Goal: Contribute content: Contribute content

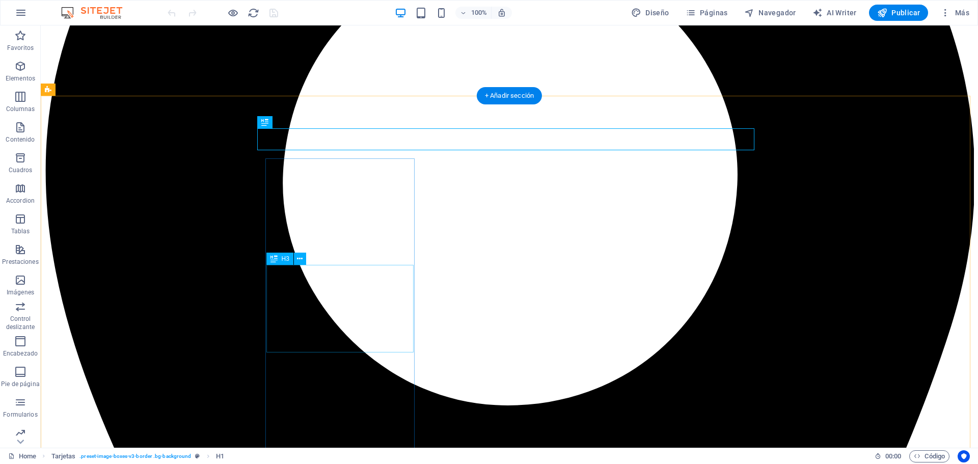
scroll to position [329, 0]
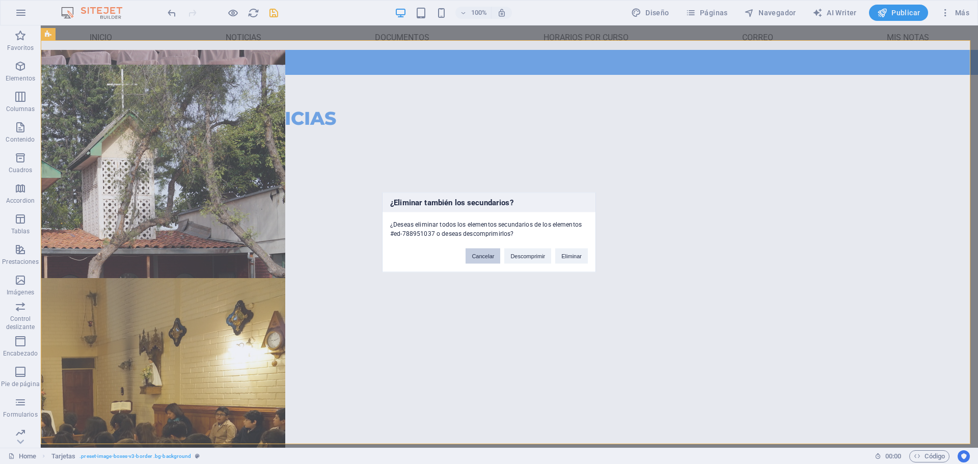
click at [496, 256] on button "Cancelar" at bounding box center [483, 255] width 35 height 15
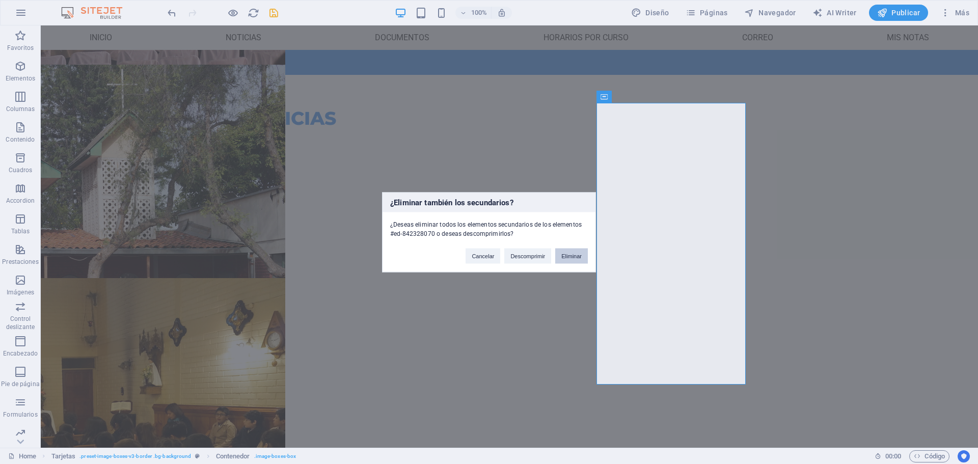
drag, startPoint x: 571, startPoint y: 258, endPoint x: 530, endPoint y: 232, distance: 47.9
click at [571, 258] on button "Eliminar" at bounding box center [571, 255] width 33 height 15
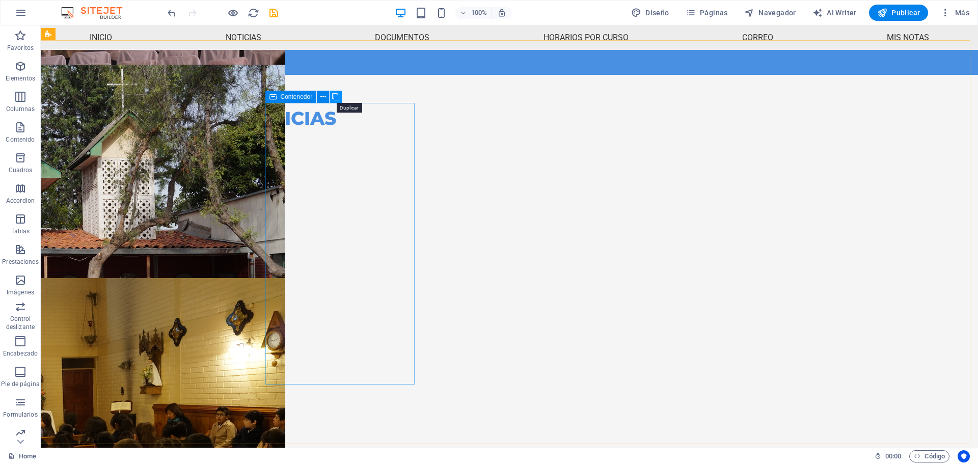
click at [332, 98] on icon at bounding box center [335, 97] width 7 height 11
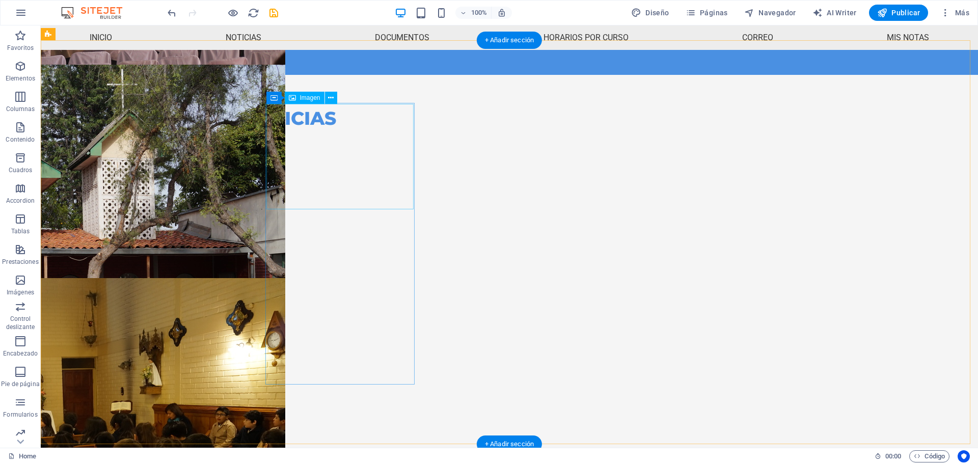
click at [197, 174] on figure at bounding box center [123, 191] width 147 height 105
select select "%"
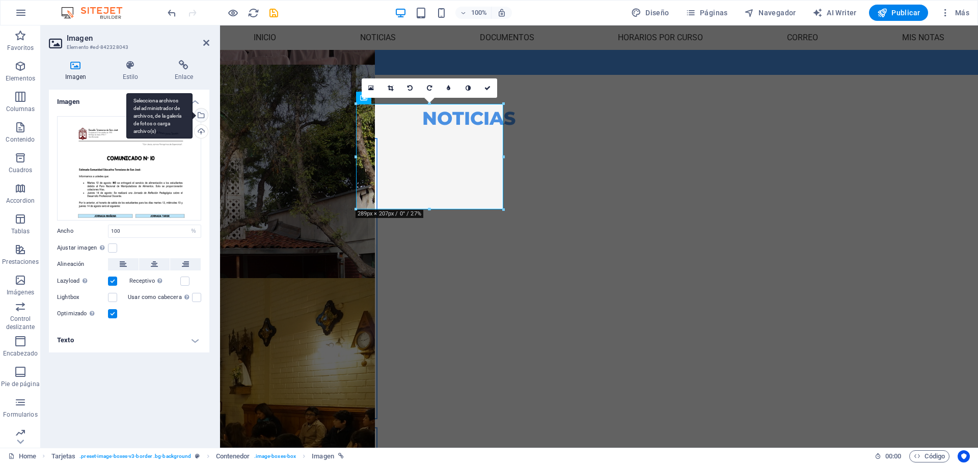
click at [205, 119] on div "Selecciona archivos del administrador de archivos, de la galería de fotos o car…" at bounding box center [200, 116] width 15 height 15
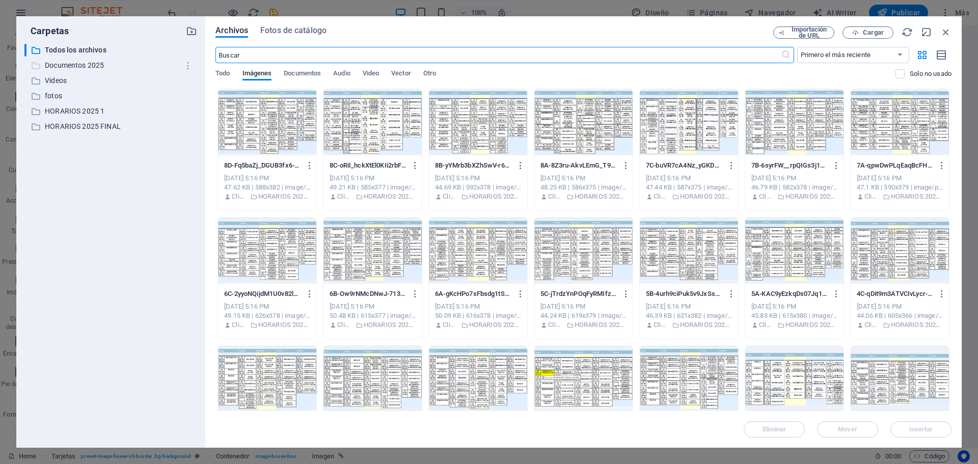
click at [69, 64] on p "Documentos 2025" at bounding box center [111, 66] width 133 height 12
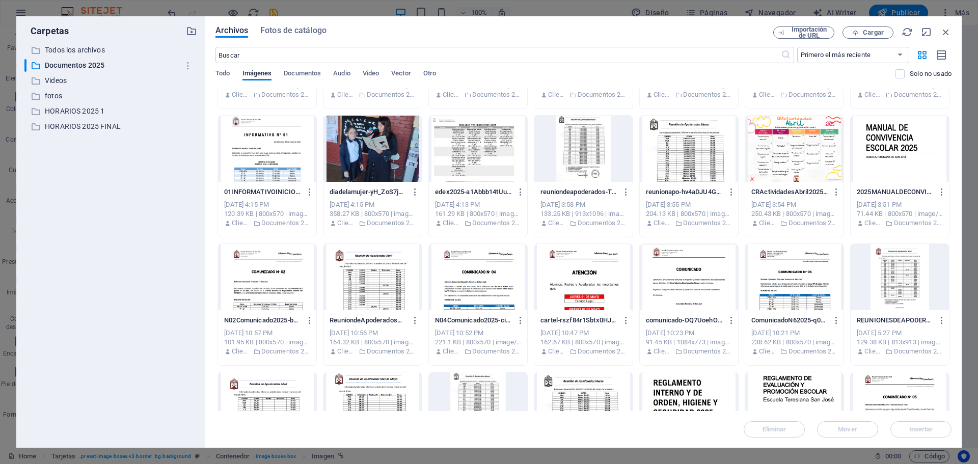
scroll to position [0, 0]
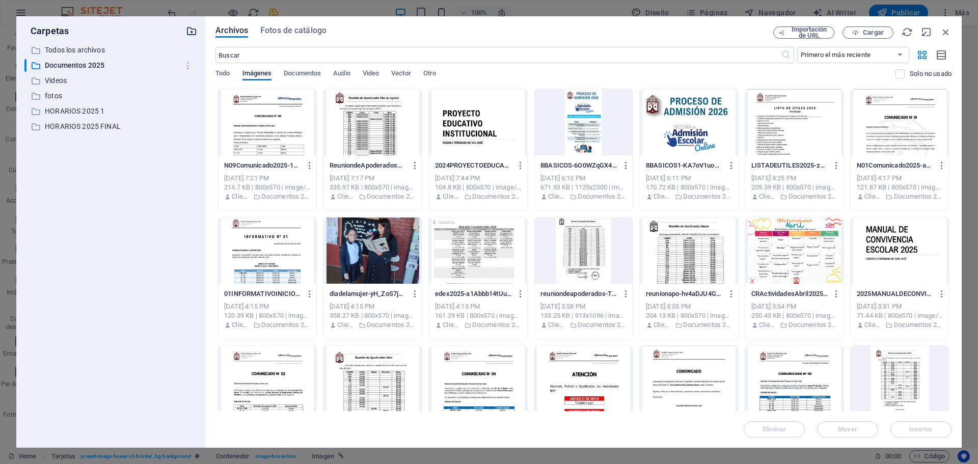
click at [190, 36] on icon "button" at bounding box center [191, 30] width 11 height 11
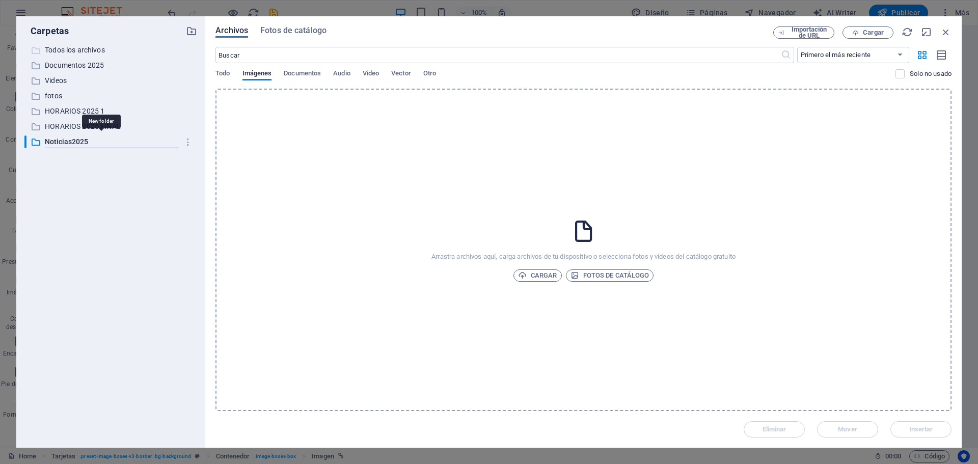
type input "Noticias2025"
drag, startPoint x: 135, startPoint y: 260, endPoint x: 87, endPoint y: 230, distance: 56.5
click at [85, 232] on div "​ Todos los archivos Todos los archivos ​ Documentos 2025 Documentos 2025 ​ Vid…" at bounding box center [110, 242] width 173 height 396
click at [189, 31] on icon "button" at bounding box center [191, 30] width 11 height 11
type input "2025"
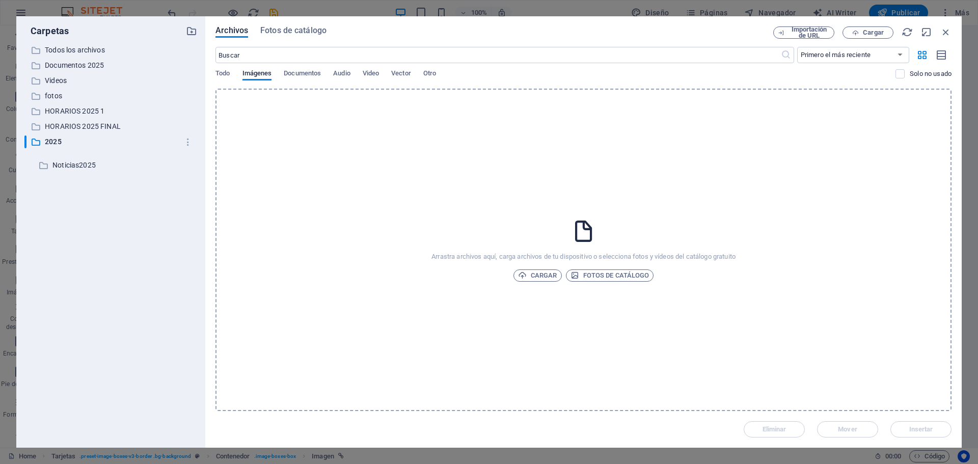
drag, startPoint x: 113, startPoint y: 143, endPoint x: 121, endPoint y: 170, distance: 27.7
click at [121, 170] on div "​ Todos los archivos Todos los archivos ​ Documentos 2025 Documentos 2025 ​ Vid…" at bounding box center [110, 242] width 173 height 396
click at [186, 159] on icon "button" at bounding box center [188, 157] width 11 height 10
click at [80, 171] on div at bounding box center [489, 232] width 978 height 464
click at [63, 142] on p "2025" at bounding box center [111, 142] width 133 height 12
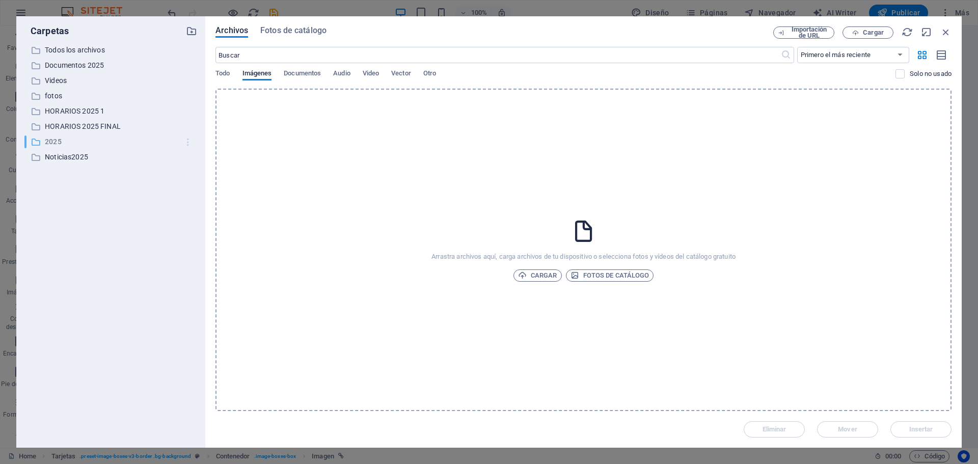
click at [186, 141] on icon "button" at bounding box center [188, 142] width 11 height 10
click at [182, 223] on h6 "Eliminar" at bounding box center [196, 217] width 49 height 12
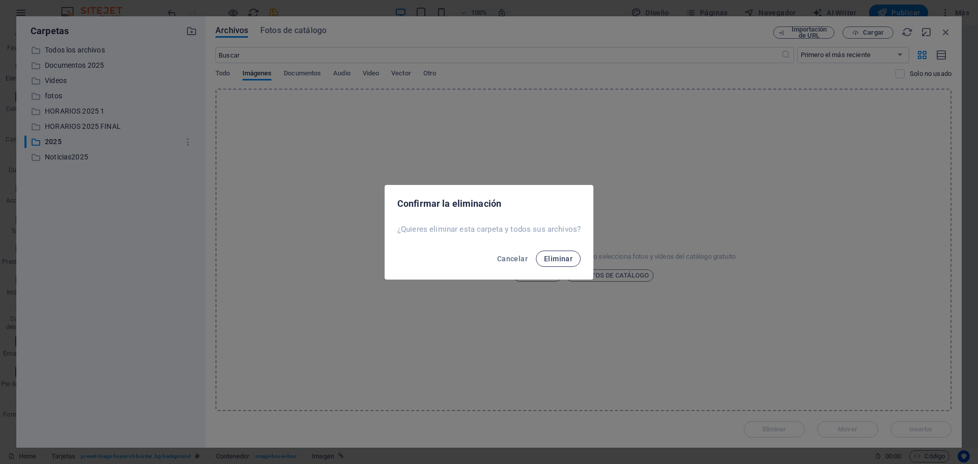
click at [552, 260] on span "Eliminar" at bounding box center [558, 259] width 29 height 8
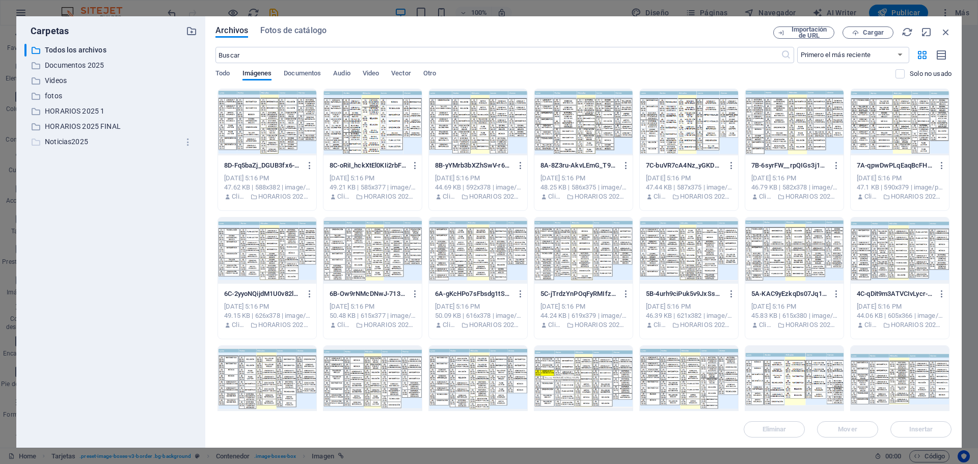
click at [90, 139] on p "Noticias2025" at bounding box center [111, 142] width 133 height 12
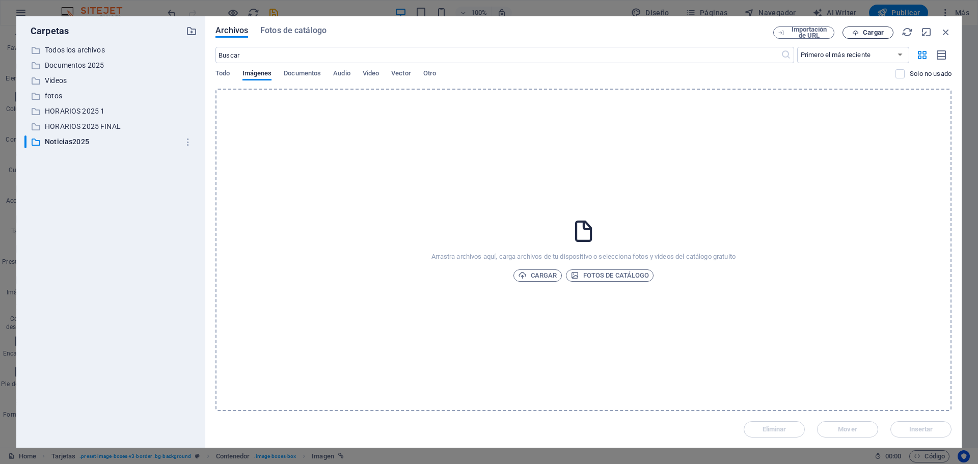
click at [857, 35] on icon "button" at bounding box center [855, 33] width 7 height 7
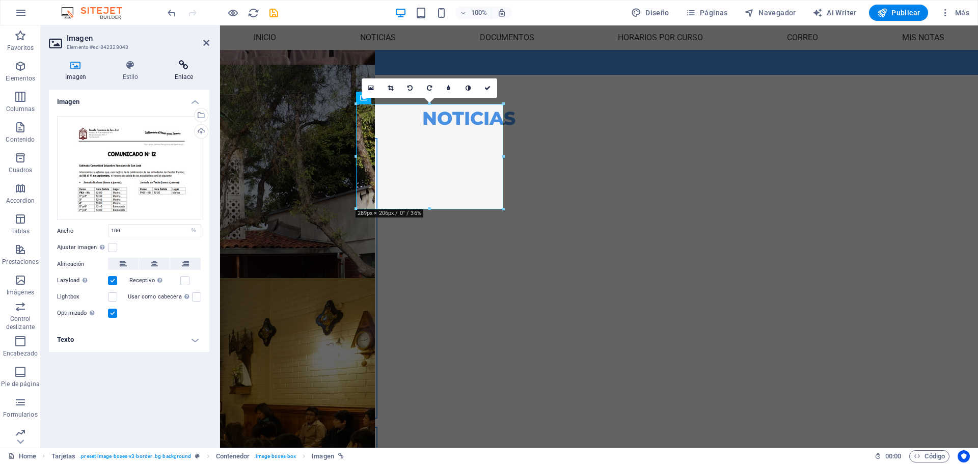
click at [194, 75] on h4 "Enlace" at bounding box center [183, 70] width 51 height 21
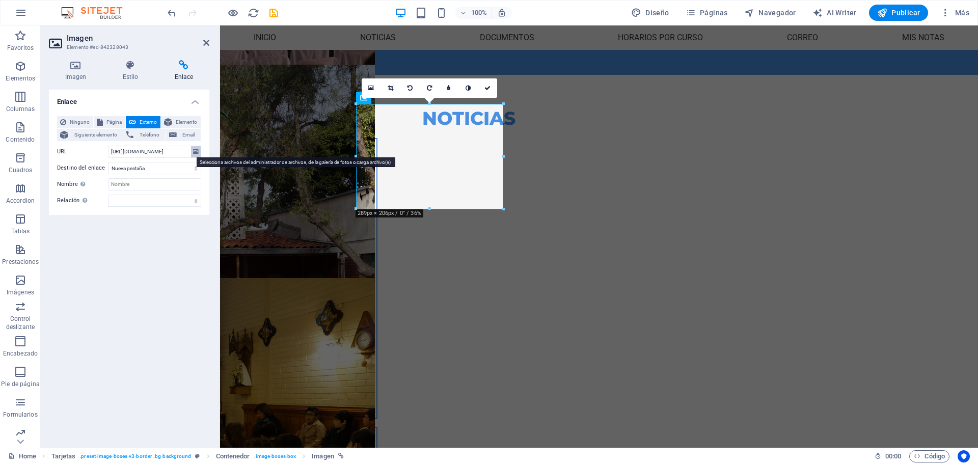
click at [196, 156] on icon at bounding box center [196, 151] width 6 height 11
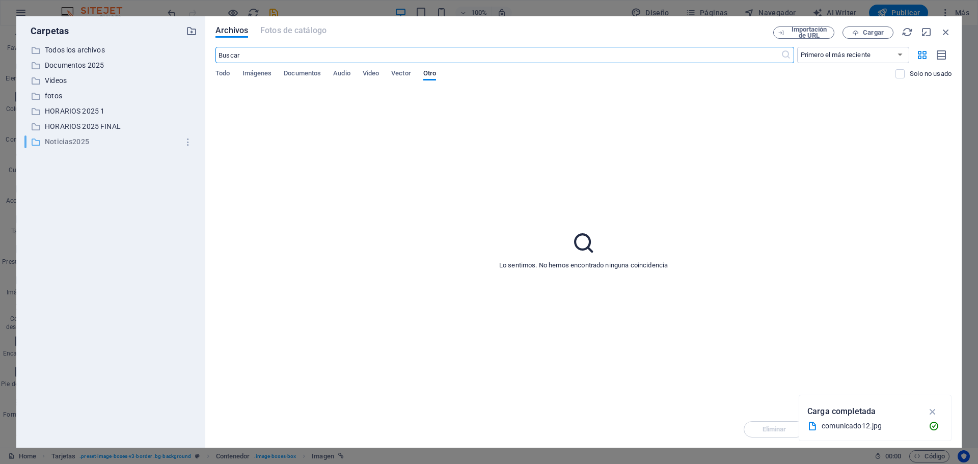
click at [102, 140] on p "Noticias2025" at bounding box center [111, 142] width 133 height 12
click at [871, 30] on span "Cargar" at bounding box center [873, 33] width 21 height 6
type input "[URL][DOMAIN_NAME]"
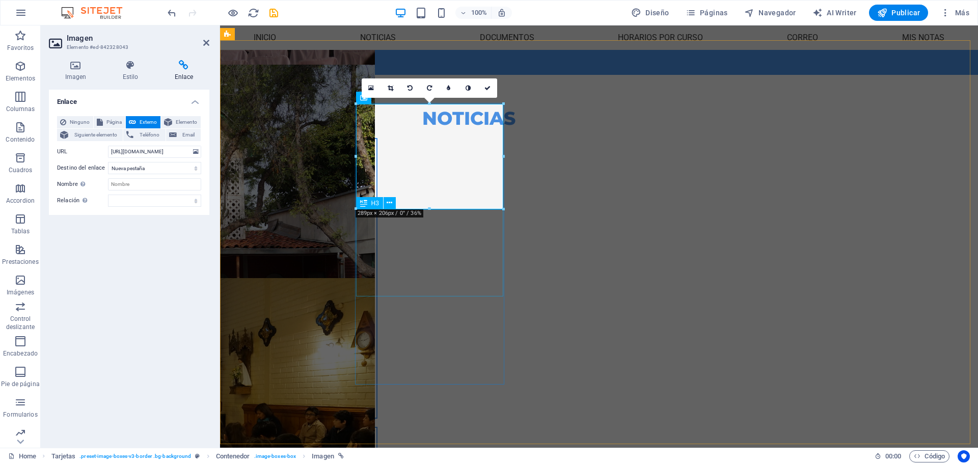
click at [377, 261] on div "Declaración sobre frase expuesta en los polerones generacionales 8°A 2025" at bounding box center [302, 288] width 147 height 88
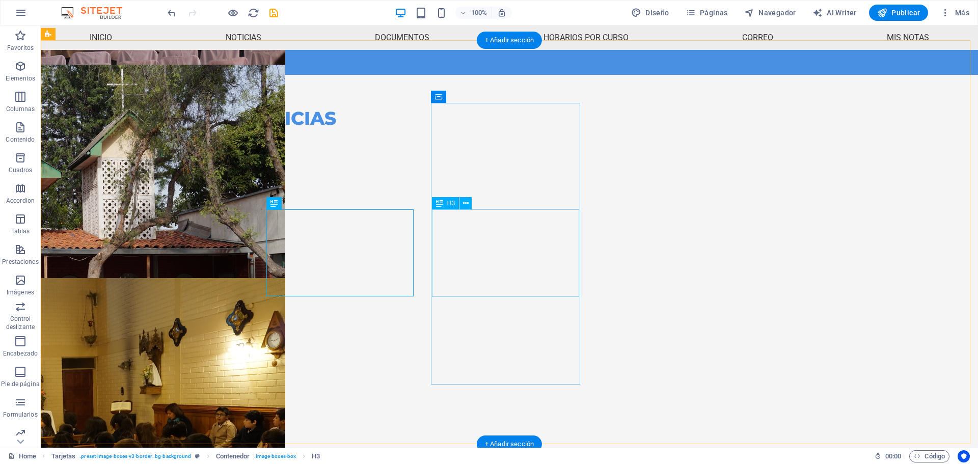
click at [197, 257] on div "Declaración sobre frase expuesta en los polerones generacionales 8°A 2025" at bounding box center [123, 288] width 147 height 88
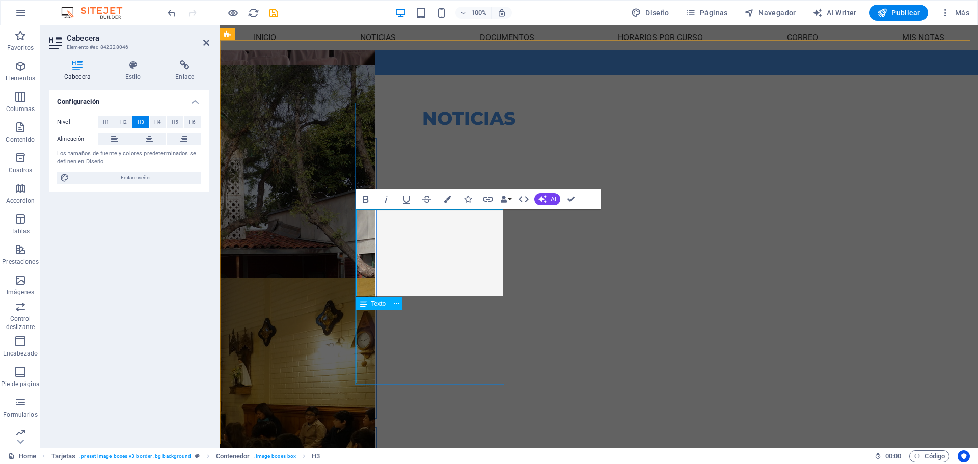
click at [377, 344] on div "Comunicado JUNAEB Acceder al comunicado." at bounding box center [302, 380] width 147 height 73
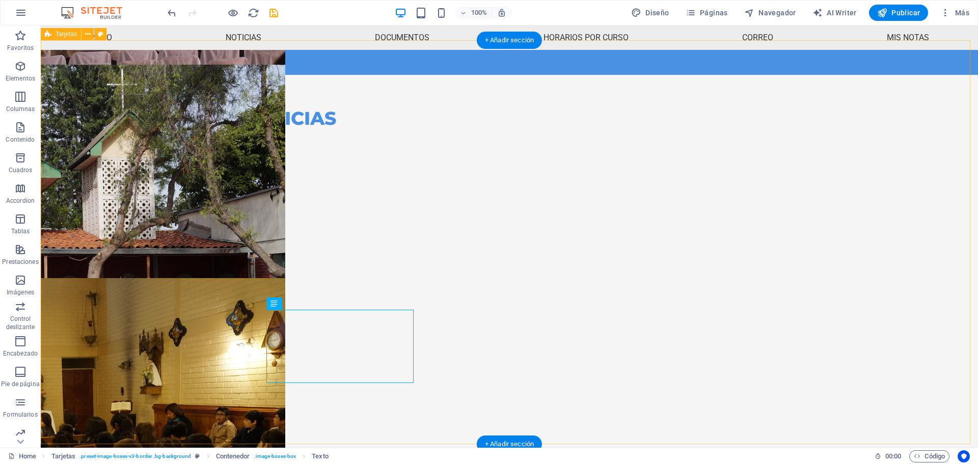
click at [197, 344] on div "Comunicado JUNAEB Acceder al comunicado." at bounding box center [123, 380] width 147 height 73
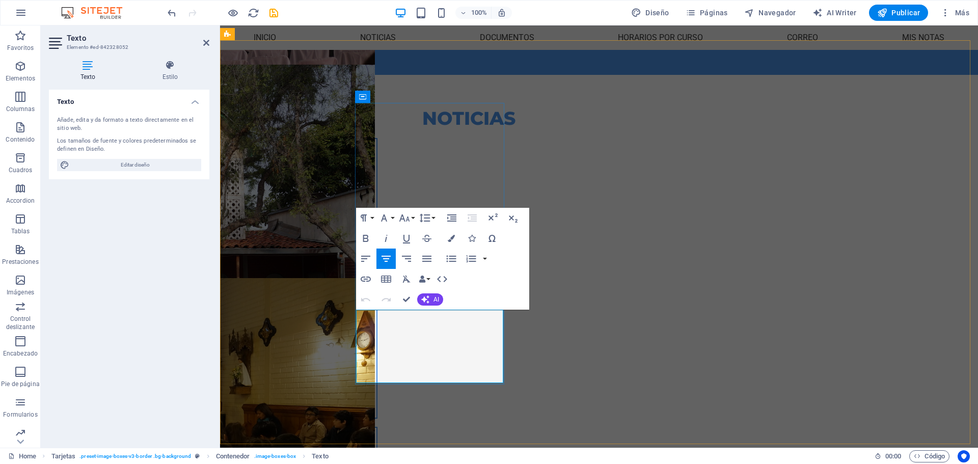
drag, startPoint x: 392, startPoint y: 318, endPoint x: 465, endPoint y: 360, distance: 83.7
click at [368, 360] on div "Comunicado JUNAEB Acceder al comunicado." at bounding box center [302, 376] width 131 height 65
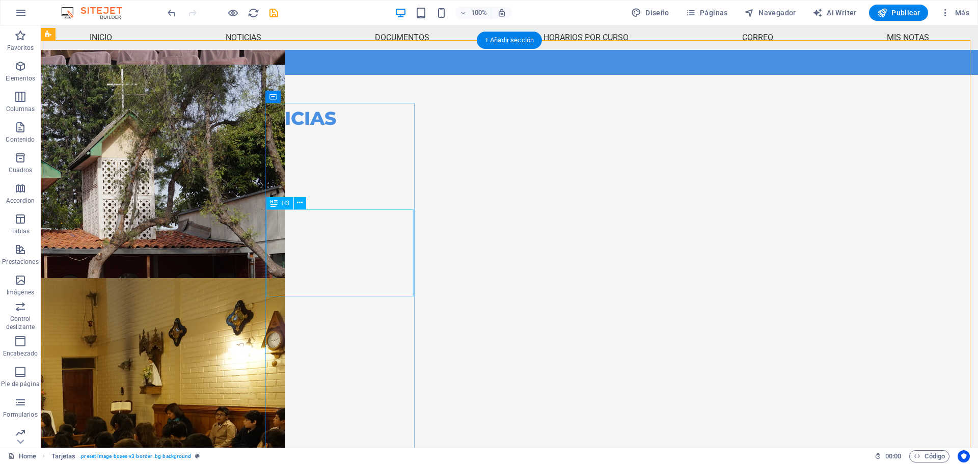
click at [197, 277] on div "Declaración sobre frase expuesta en los polerones generacionales 8°A 2025" at bounding box center [123, 288] width 147 height 88
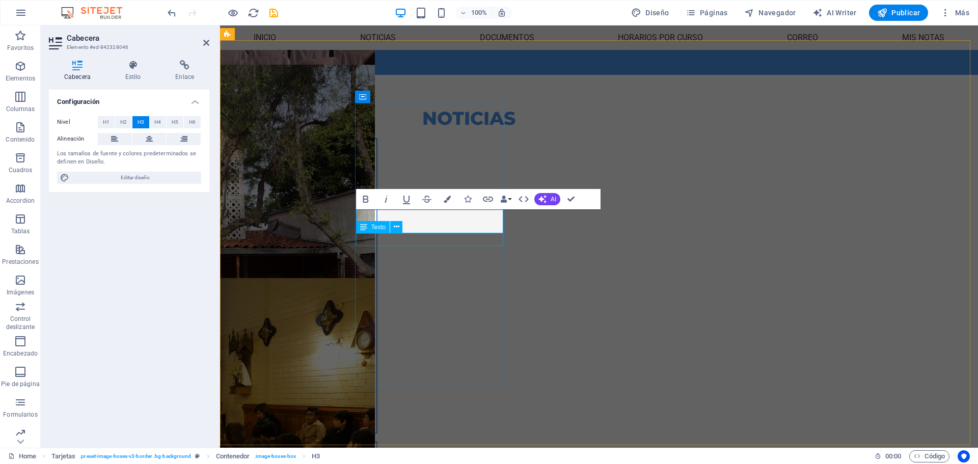
click at [377, 268] on div "[DATE][PERSON_NAME]" at bounding box center [302, 274] width 147 height 13
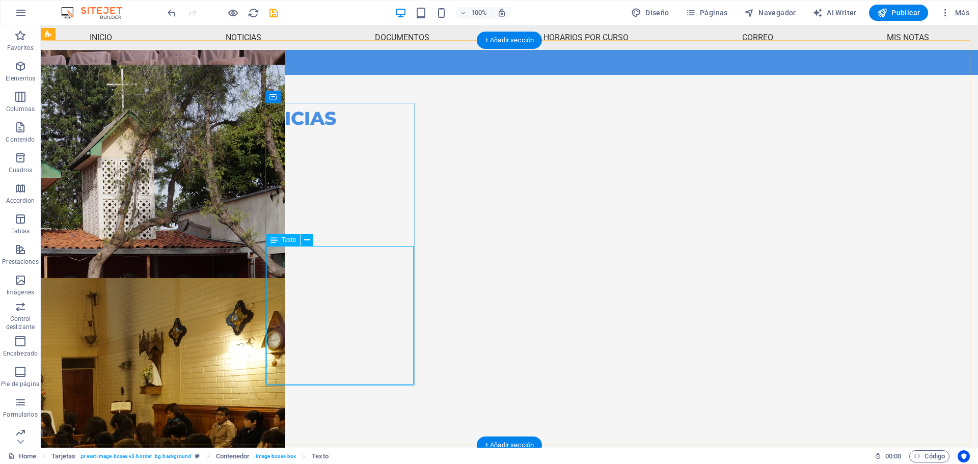
click at [197, 326] on div "Querida Comunidad Educativa Teresiana de San [PERSON_NAME]: Con mucha alegría l…" at bounding box center [123, 357] width 147 height 152
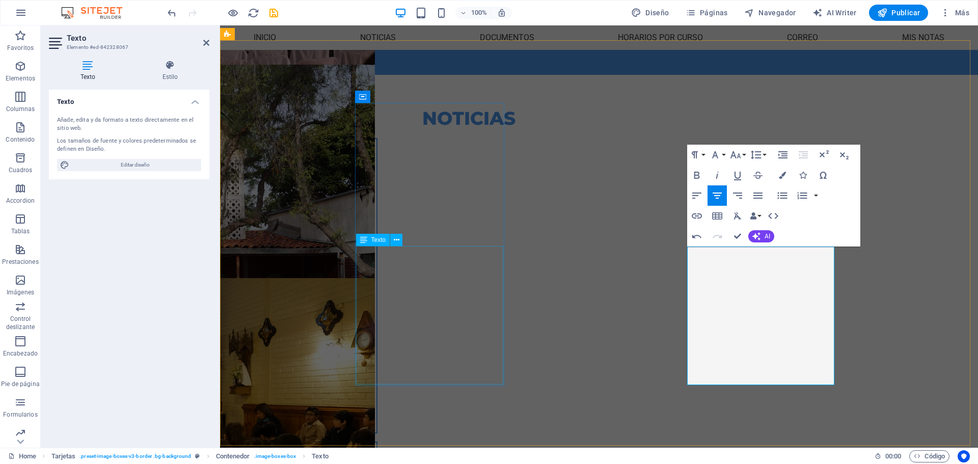
click at [377, 281] on div "Querida Comunidad Educativa Teresiana de San [PERSON_NAME]: Con mucha alegría l…" at bounding box center [302, 357] width 147 height 152
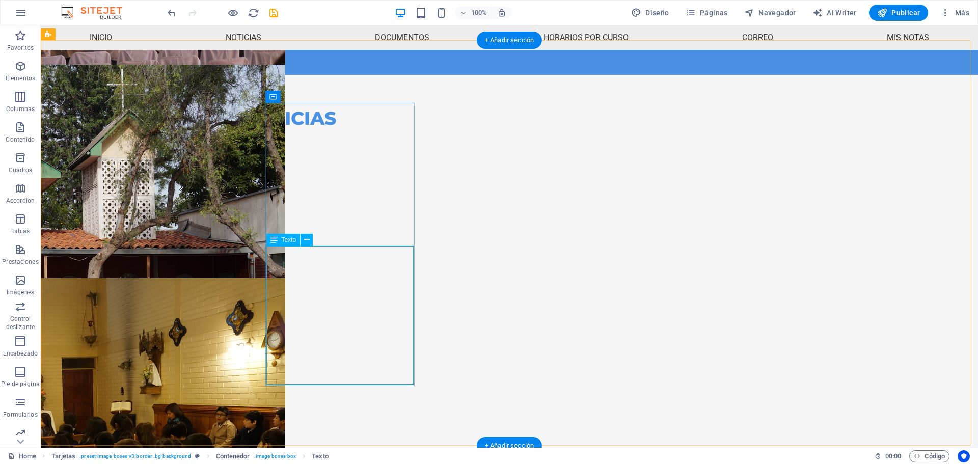
click at [197, 373] on div "Querida Comunidad Educativa Teresiana de San [PERSON_NAME]: Con mucha alegría l…" at bounding box center [123, 357] width 147 height 152
click at [197, 371] on div "Querida Comunidad Educativa Teresiana de San [PERSON_NAME]: Con mucha alegría l…" at bounding box center [123, 357] width 147 height 152
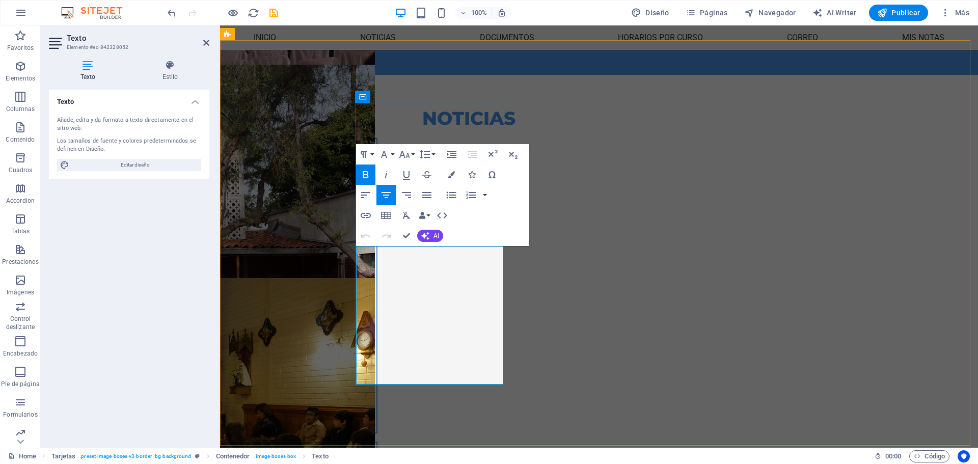
drag, startPoint x: 474, startPoint y: 370, endPoint x: 366, endPoint y: 370, distance: 107.5
click at [366, 411] on p "Acceder al comunicado." at bounding box center [302, 417] width 131 height 13
click at [370, 217] on icon "button" at bounding box center [366, 215] width 12 height 12
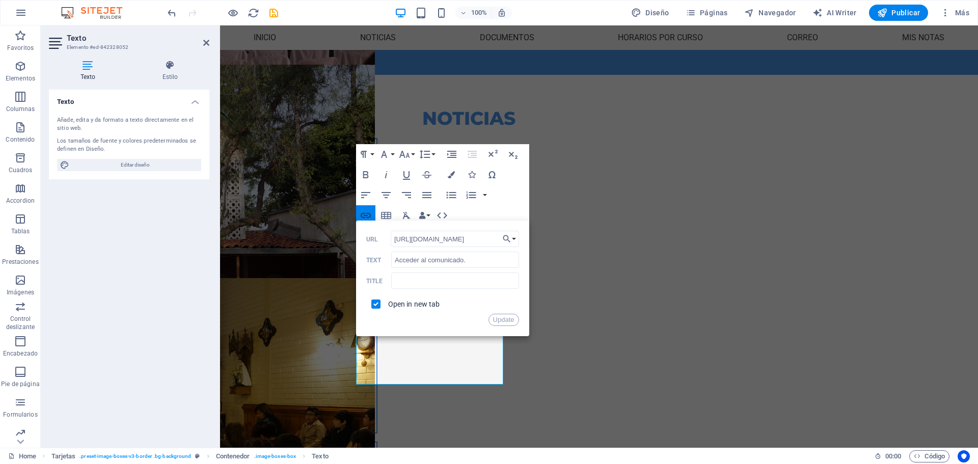
scroll to position [0, 216]
click at [514, 238] on button "Choose Link" at bounding box center [509, 239] width 19 height 16
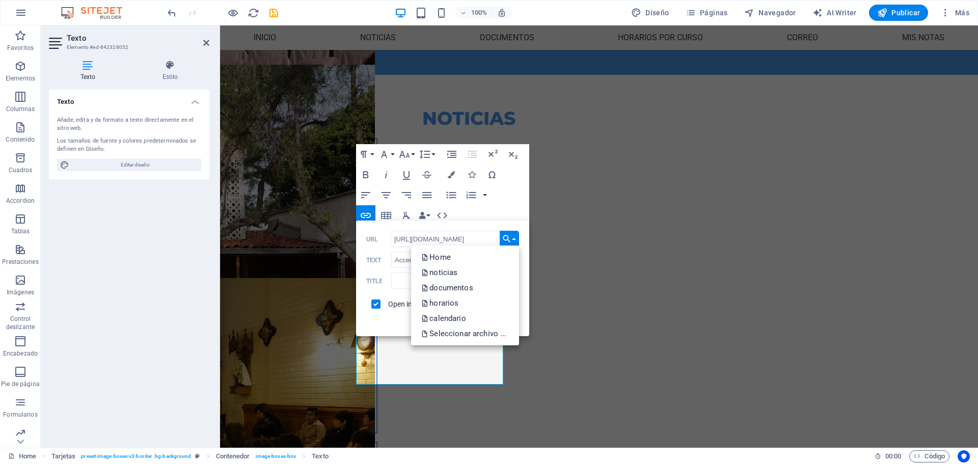
click at [517, 238] on button "Choose Link" at bounding box center [509, 239] width 19 height 16
click at [492, 330] on p "Seleccionar archivo ..." at bounding box center [464, 333] width 87 height 15
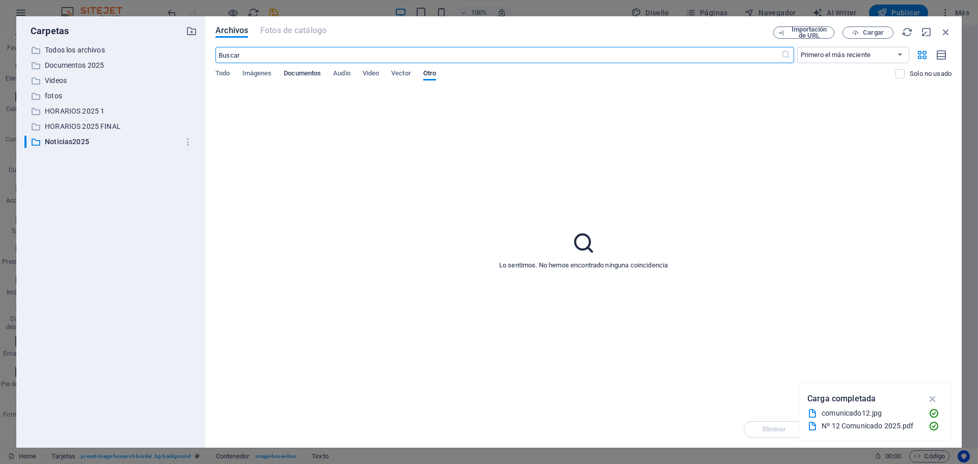
click at [299, 70] on span "Documentos" at bounding box center [302, 74] width 37 height 14
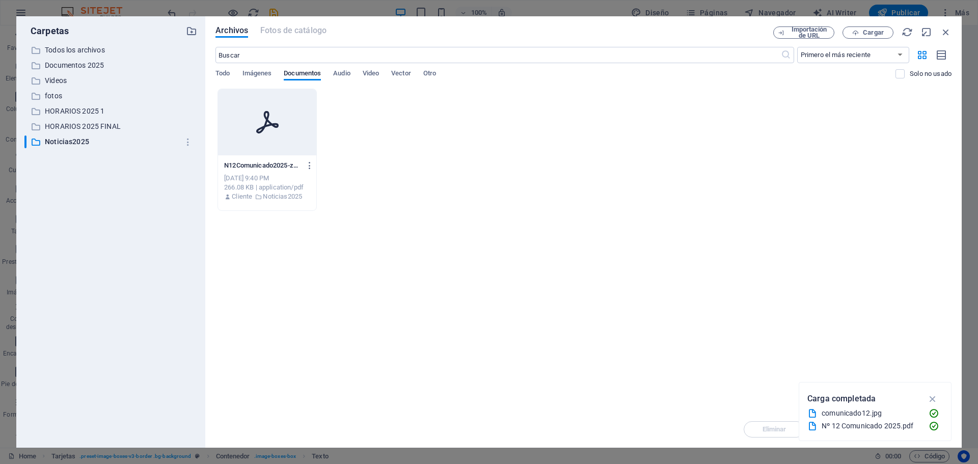
click at [276, 133] on icon at bounding box center [267, 122] width 24 height 24
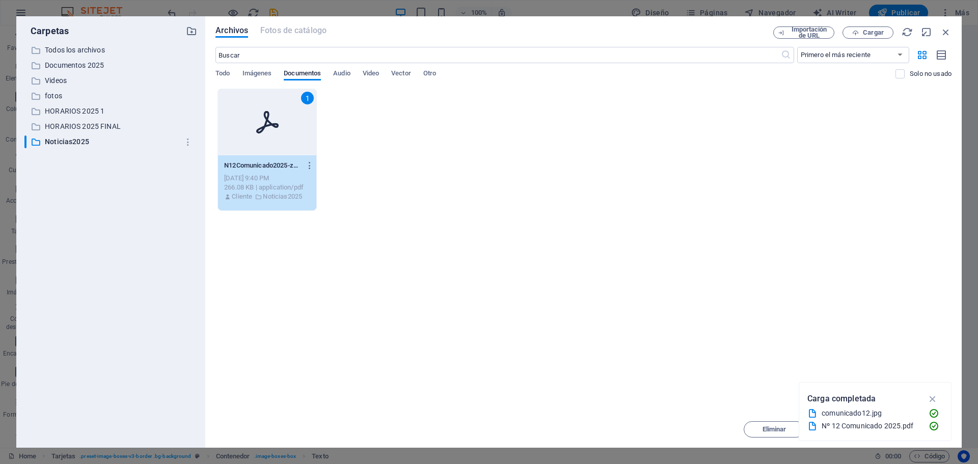
click at [277, 133] on icon at bounding box center [267, 122] width 24 height 24
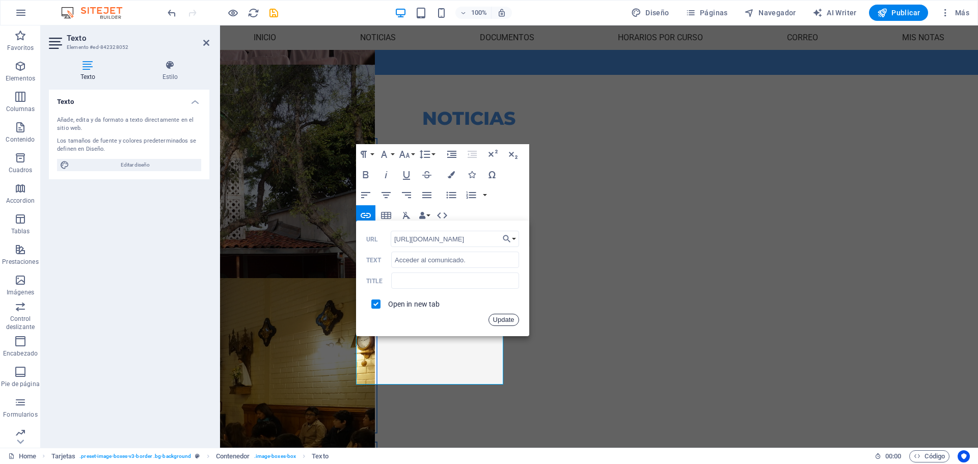
click at [500, 325] on button "Update" at bounding box center [504, 320] width 31 height 12
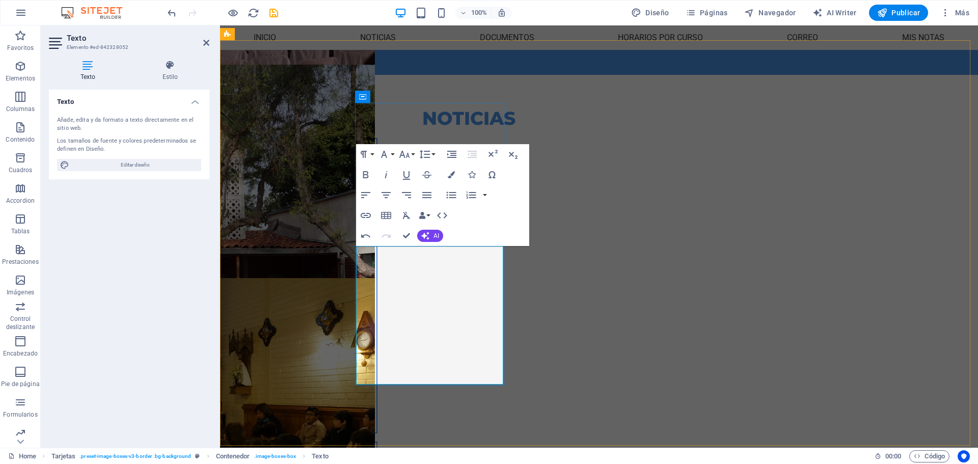
click at [368, 329] on p "Querida Comunidad Educativa Teresiana de San [PERSON_NAME]: Con mucha alegría l…" at bounding box center [302, 339] width 131 height 117
click at [377, 139] on figure at bounding box center [302, 191] width 147 height 105
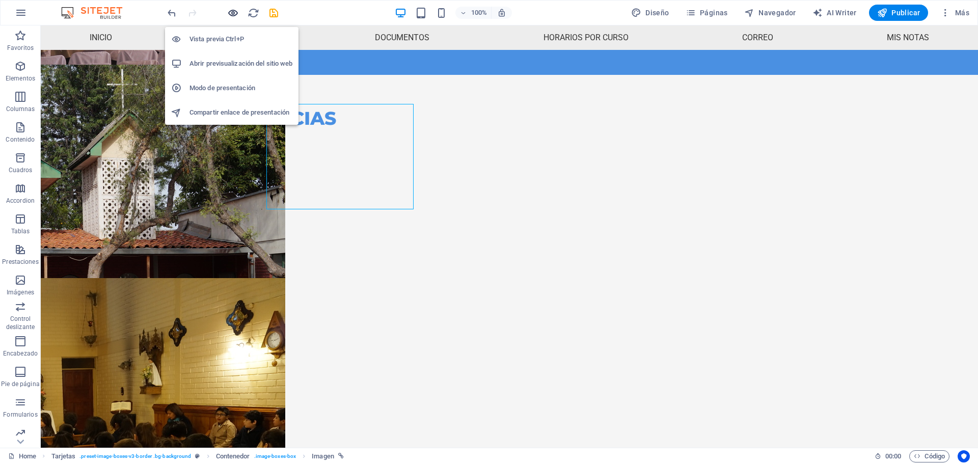
click at [233, 11] on icon "button" at bounding box center [233, 13] width 12 height 12
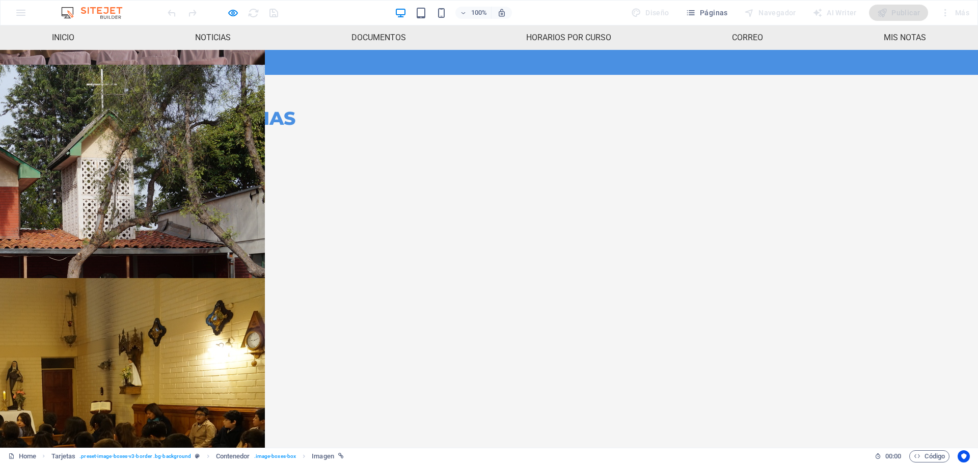
click at [156, 196] on img at bounding box center [82, 191] width 147 height 105
click at [126, 413] on link "Acceder al comunicado." at bounding box center [83, 418] width 86 height 10
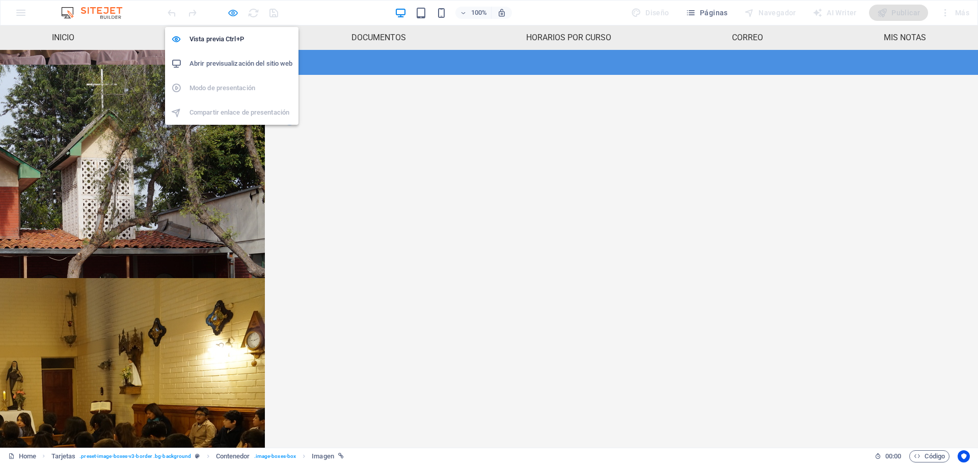
click at [228, 13] on icon "button" at bounding box center [233, 13] width 12 height 12
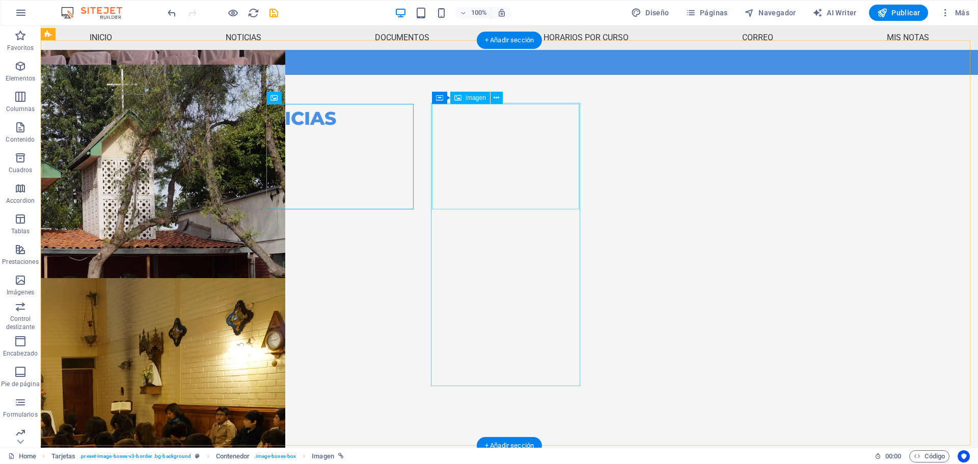
select select "%"
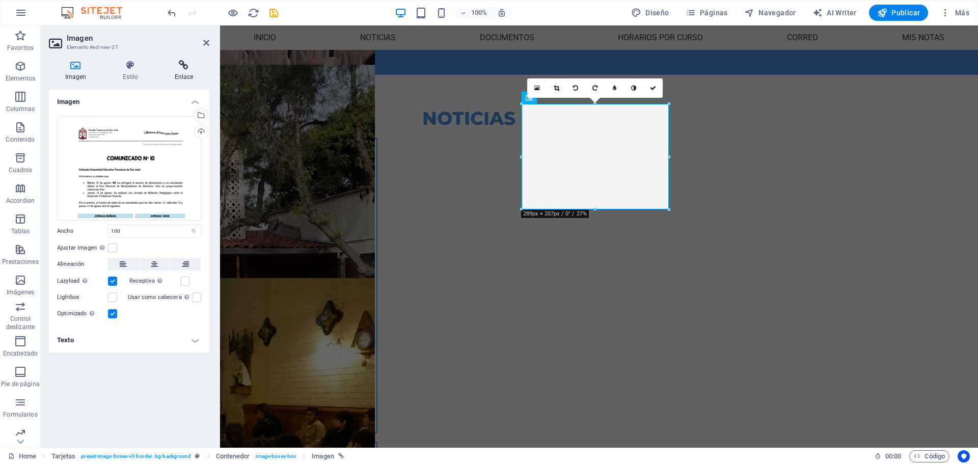
click at [187, 68] on icon at bounding box center [183, 65] width 51 height 10
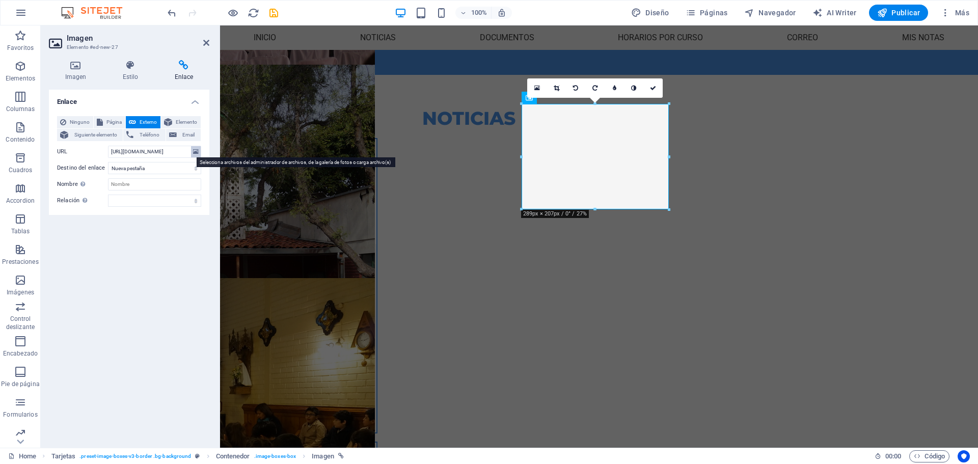
click at [198, 155] on icon at bounding box center [196, 151] width 6 height 11
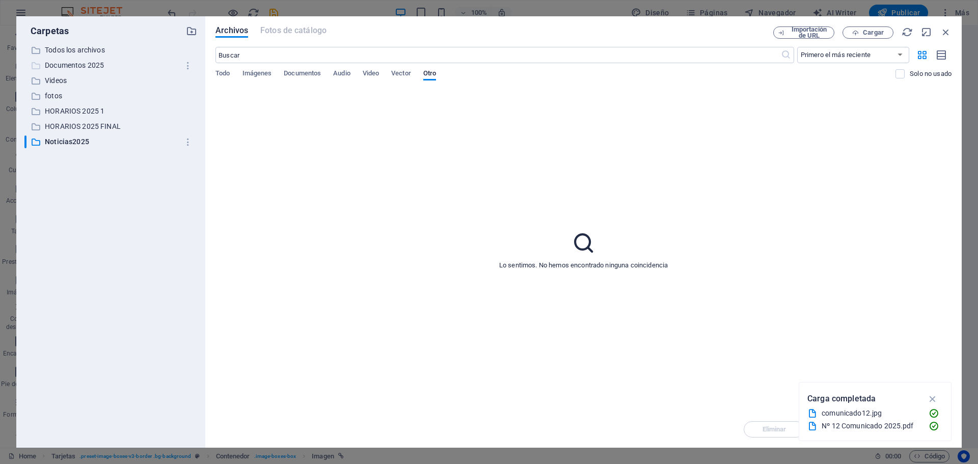
click at [70, 65] on p "Documentos 2025" at bounding box center [111, 66] width 133 height 12
click at [71, 65] on p "Documentos 2025" at bounding box center [111, 66] width 133 height 12
click at [299, 77] on span "Documentos" at bounding box center [302, 74] width 37 height 14
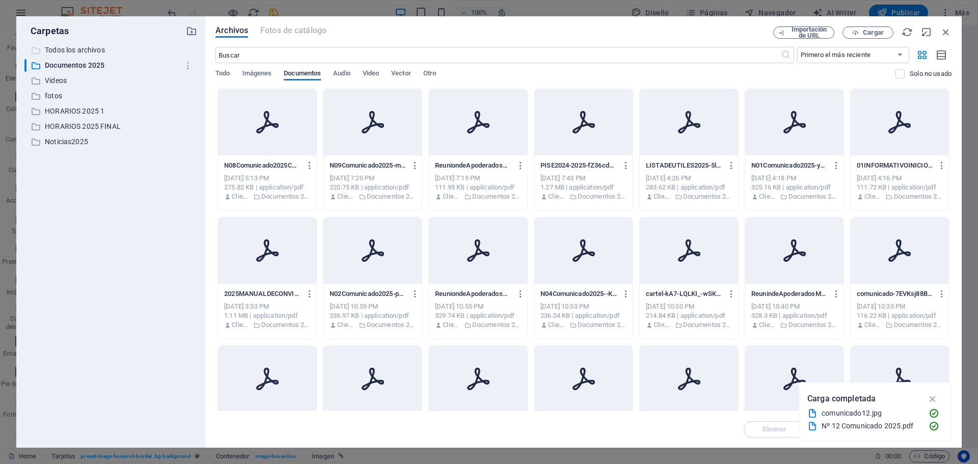
click at [80, 46] on p "Todos los archivos" at bounding box center [111, 50] width 133 height 12
click at [508, 122] on div at bounding box center [478, 122] width 98 height 66
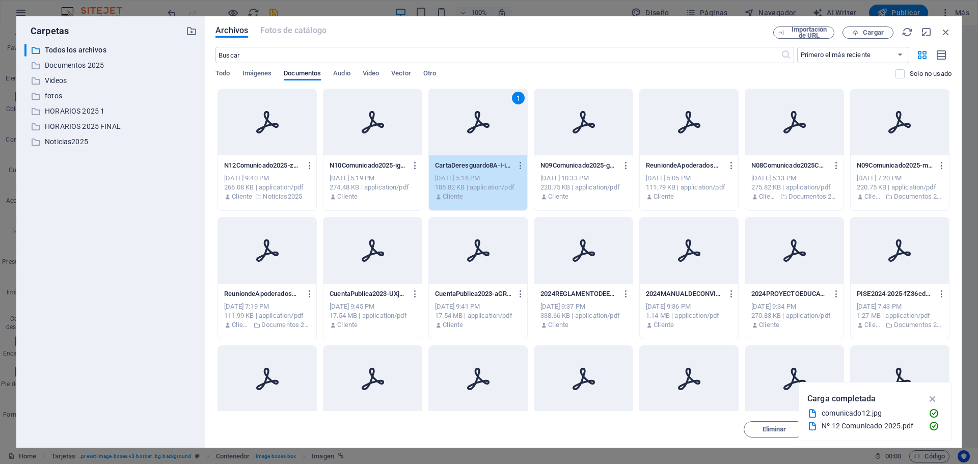
click at [508, 122] on div "1" at bounding box center [478, 122] width 98 height 66
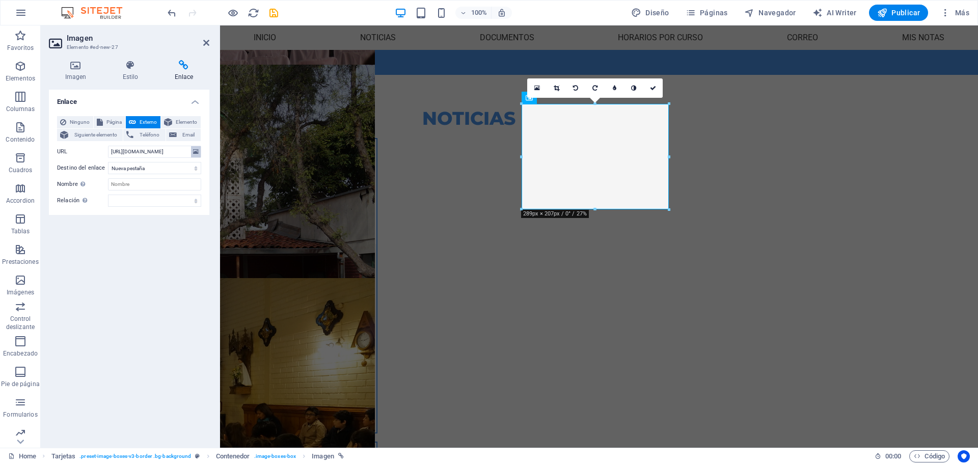
click at [195, 153] on icon at bounding box center [196, 151] width 6 height 11
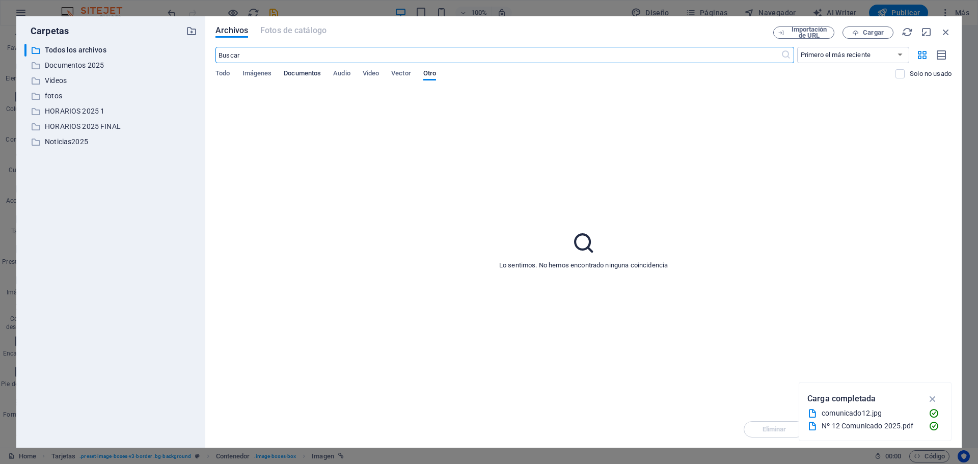
click at [307, 71] on span "Documentos" at bounding box center [302, 74] width 37 height 14
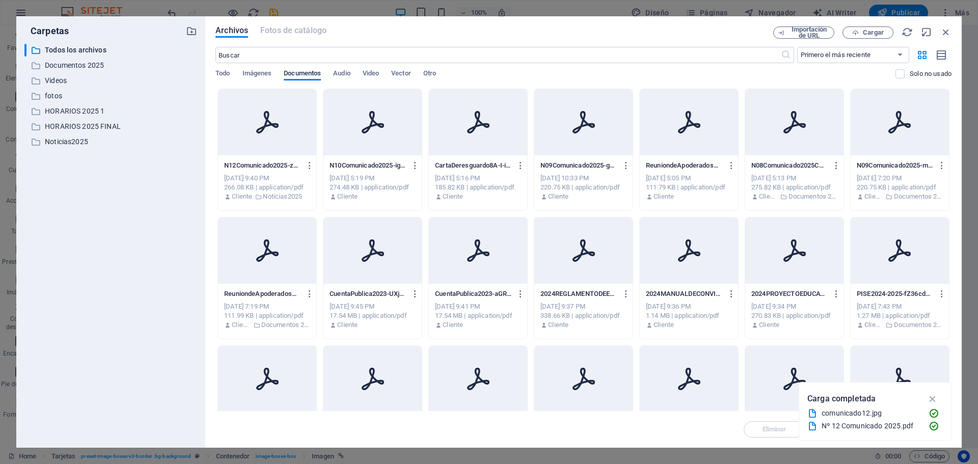
click at [354, 130] on div at bounding box center [373, 122] width 98 height 66
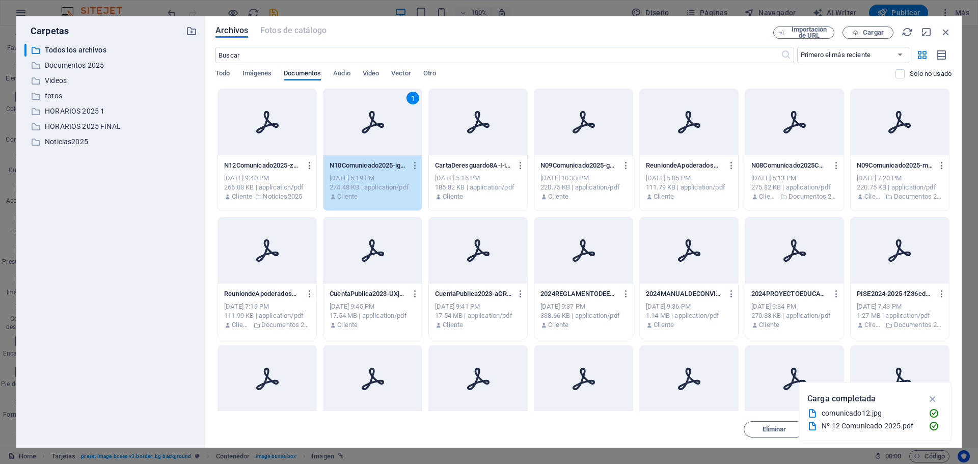
click at [354, 130] on div "1" at bounding box center [373, 122] width 98 height 66
type input "[URL][DOMAIN_NAME]"
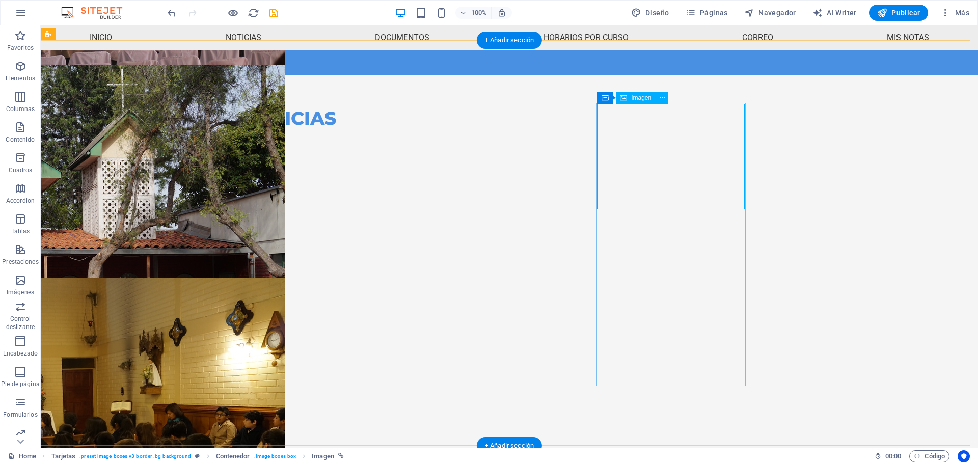
select select "%"
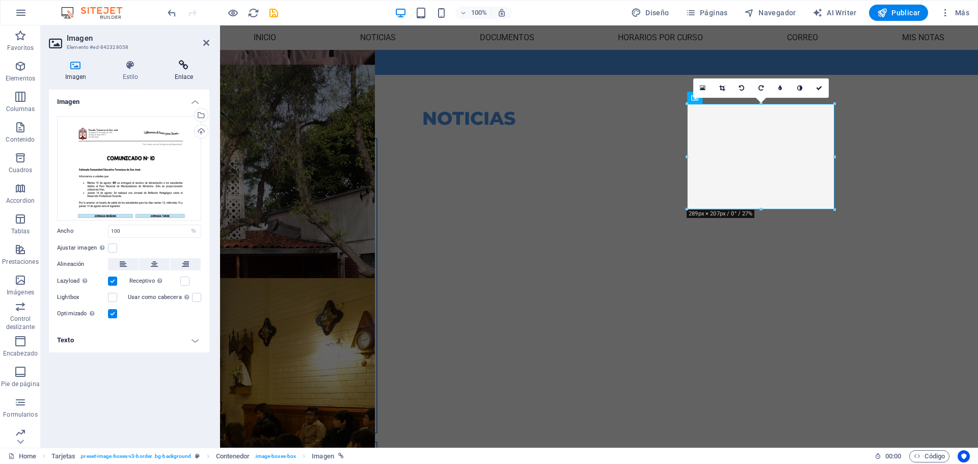
click at [176, 74] on h4 "Enlace" at bounding box center [183, 70] width 51 height 21
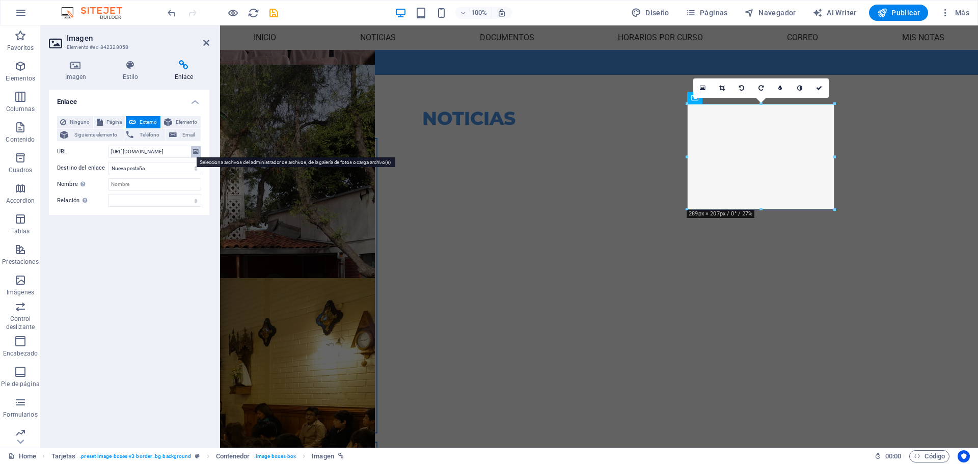
click at [196, 149] on icon at bounding box center [196, 151] width 6 height 11
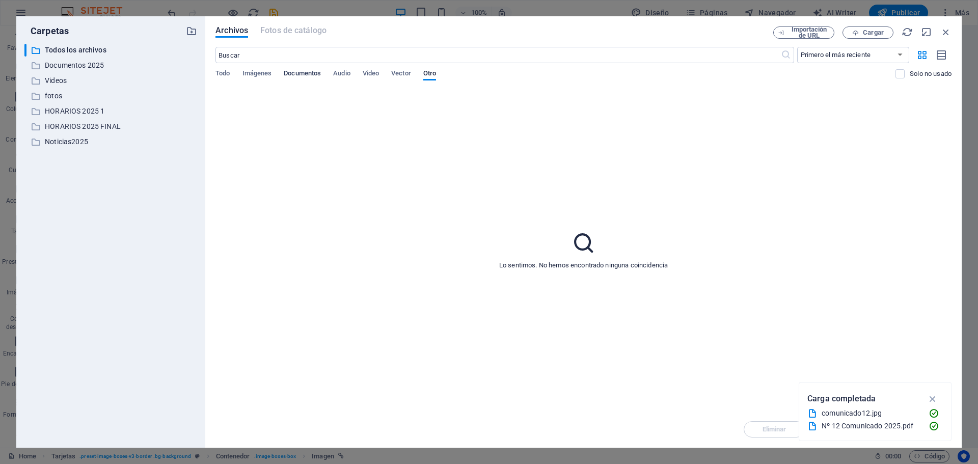
click at [305, 76] on span "Documentos" at bounding box center [302, 74] width 37 height 14
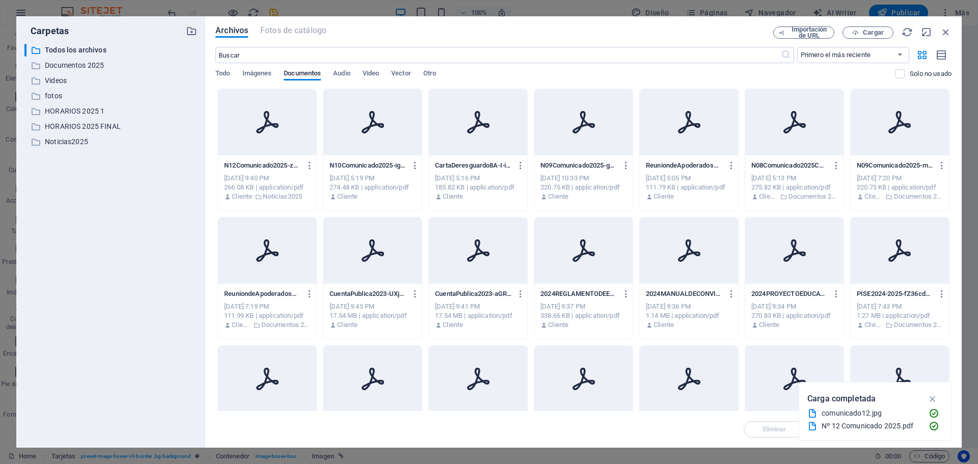
click at [478, 136] on div at bounding box center [478, 122] width 98 height 66
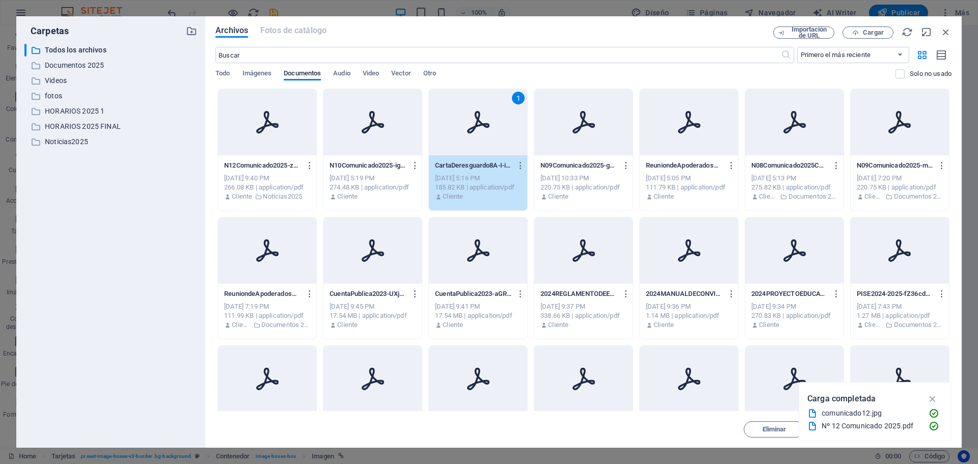
click at [478, 136] on div "1" at bounding box center [478, 122] width 98 height 66
type input "[URL][DOMAIN_NAME]"
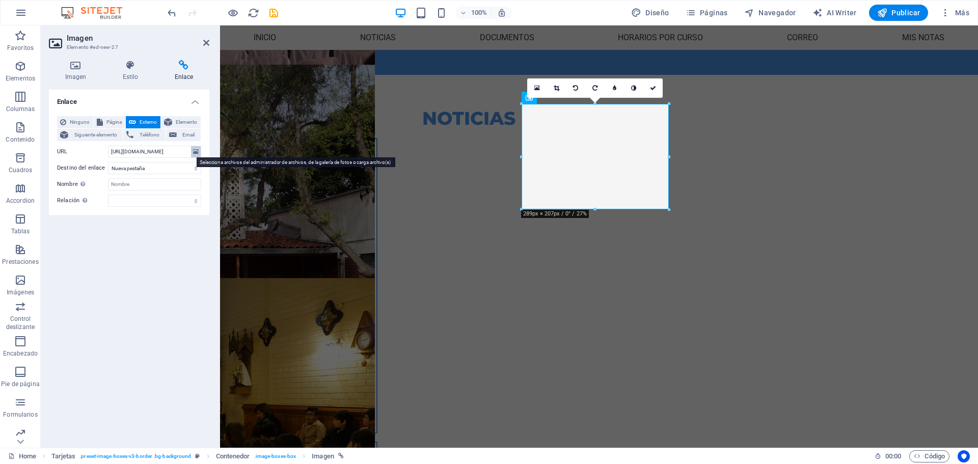
click at [194, 151] on icon at bounding box center [196, 151] width 6 height 11
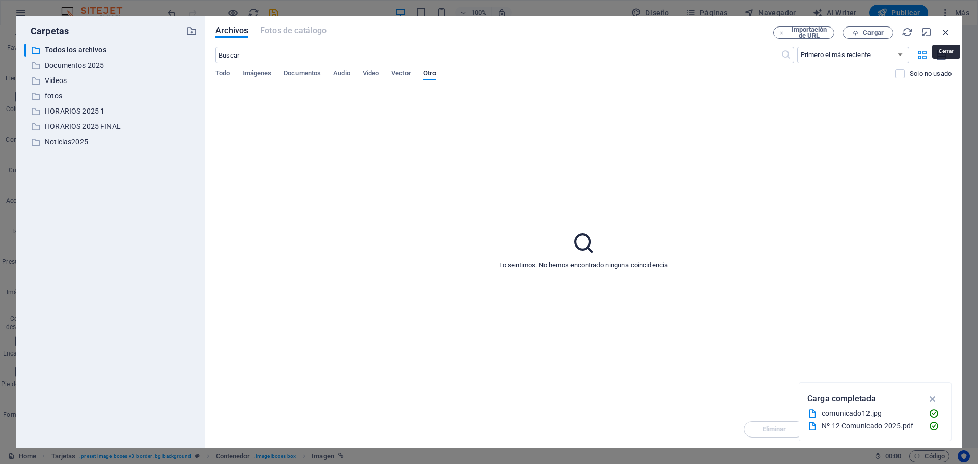
click at [943, 31] on icon "button" at bounding box center [946, 31] width 11 height 11
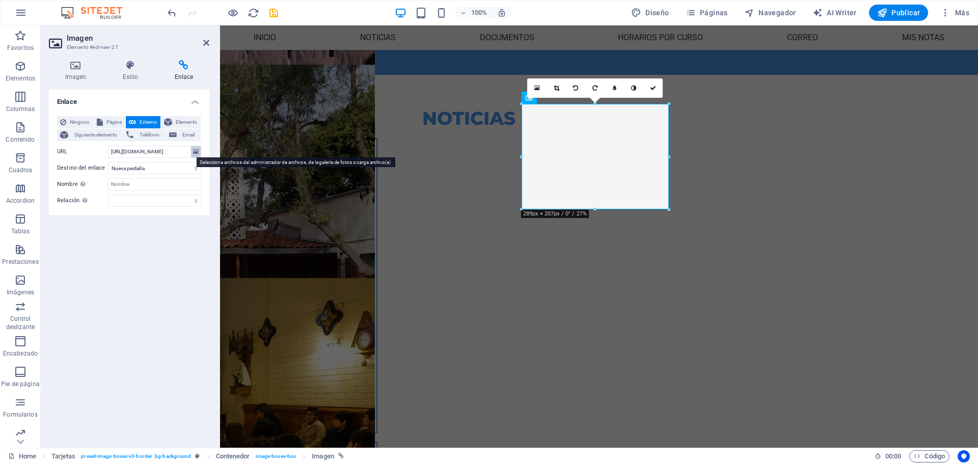
click at [197, 152] on icon at bounding box center [196, 151] width 6 height 11
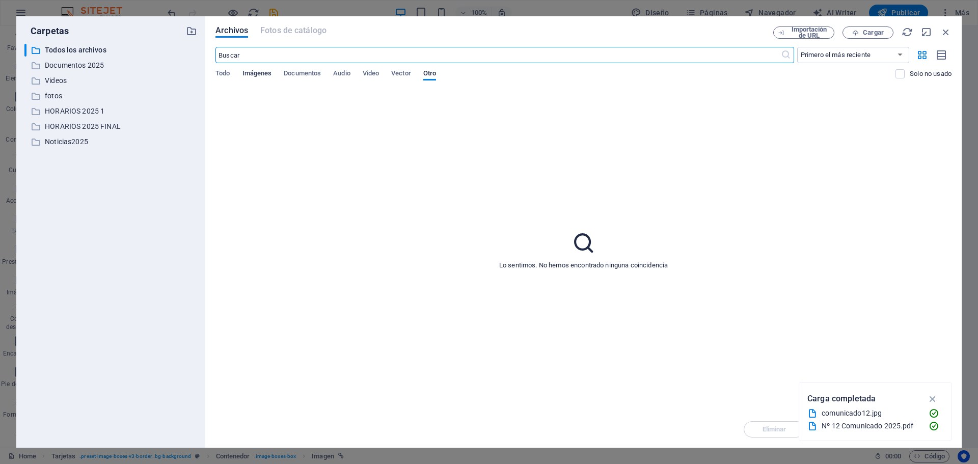
click at [257, 75] on span "Imágenes" at bounding box center [258, 74] width 30 height 14
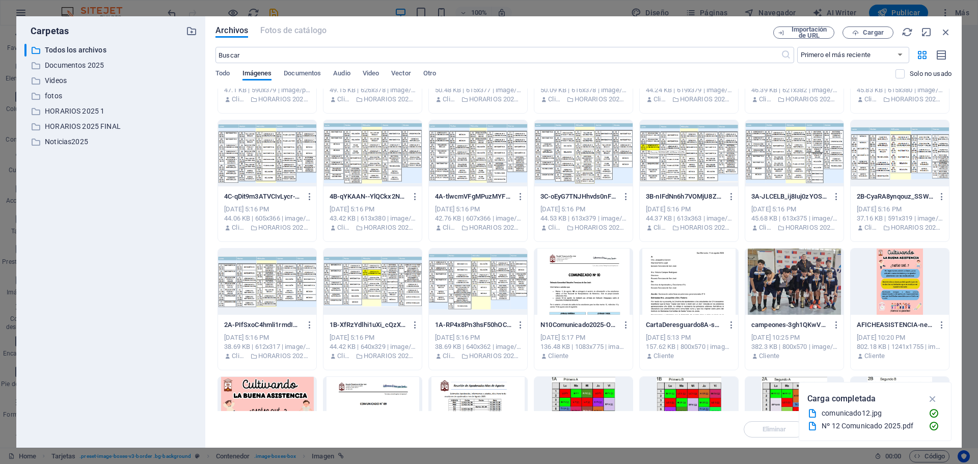
scroll to position [255, 0]
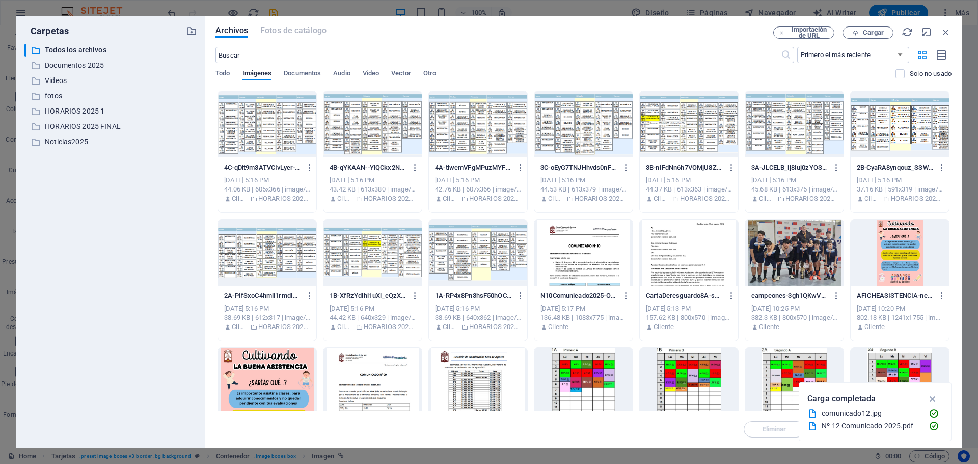
click at [691, 248] on div at bounding box center [689, 253] width 98 height 66
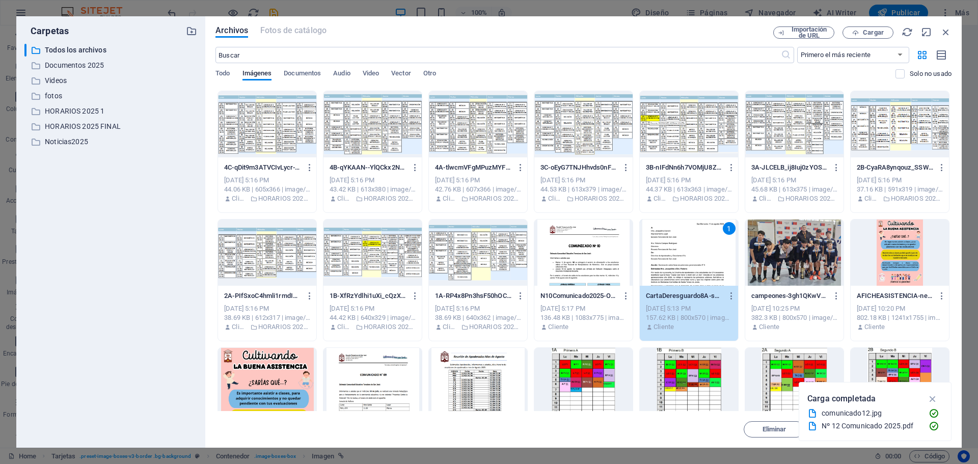
click at [691, 248] on div "1" at bounding box center [689, 253] width 98 height 66
type input "[URL][DOMAIN_NAME]"
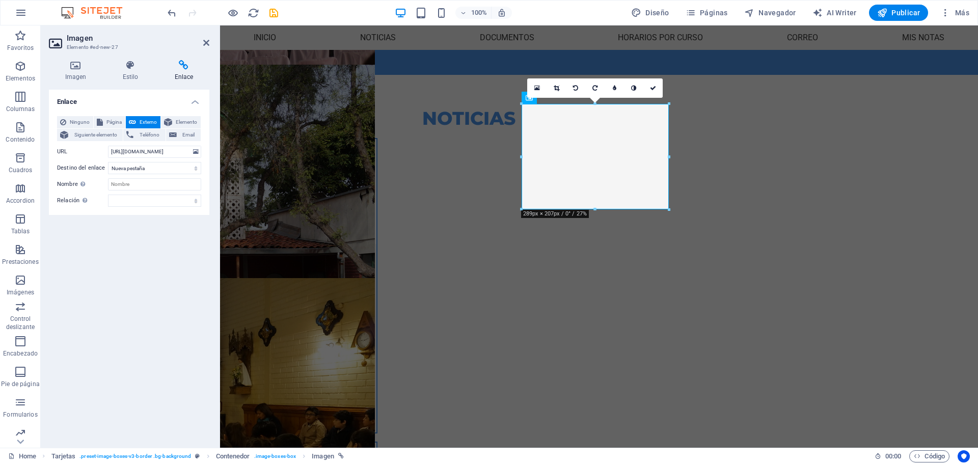
click at [187, 70] on h4 "Enlace" at bounding box center [183, 70] width 51 height 21
click at [180, 61] on icon at bounding box center [183, 65] width 51 height 10
click at [197, 156] on icon at bounding box center [196, 151] width 6 height 11
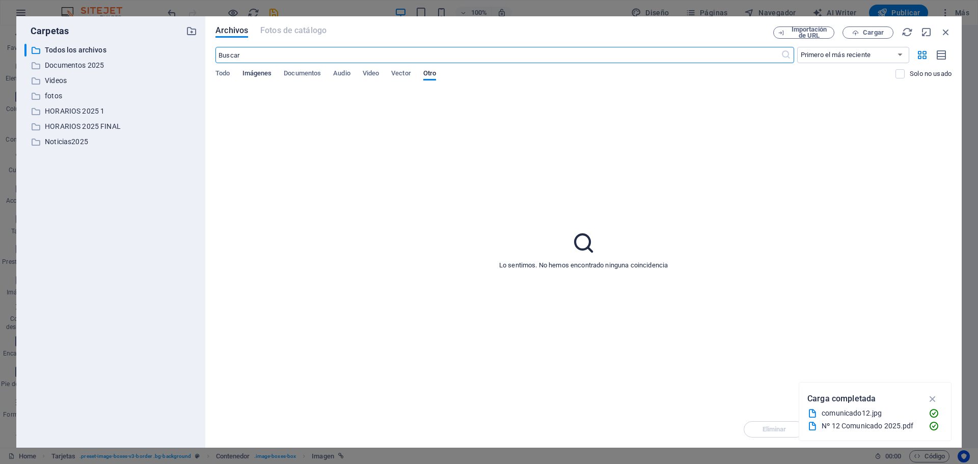
click at [259, 76] on span "Imágenes" at bounding box center [258, 74] width 30 height 14
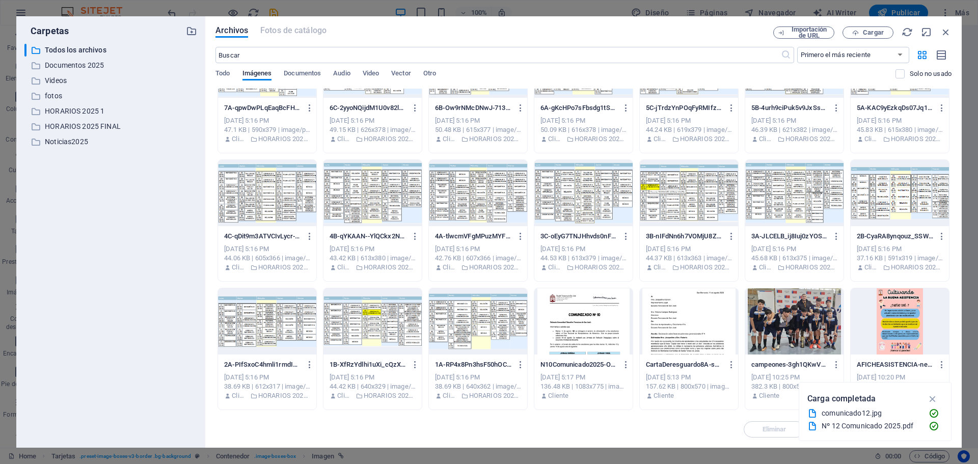
scroll to position [204, 0]
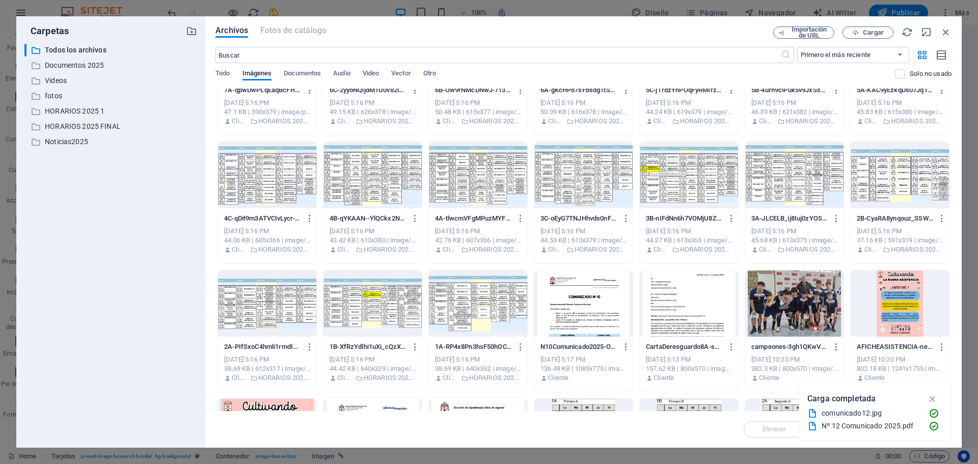
click at [685, 311] on div at bounding box center [689, 304] width 98 height 66
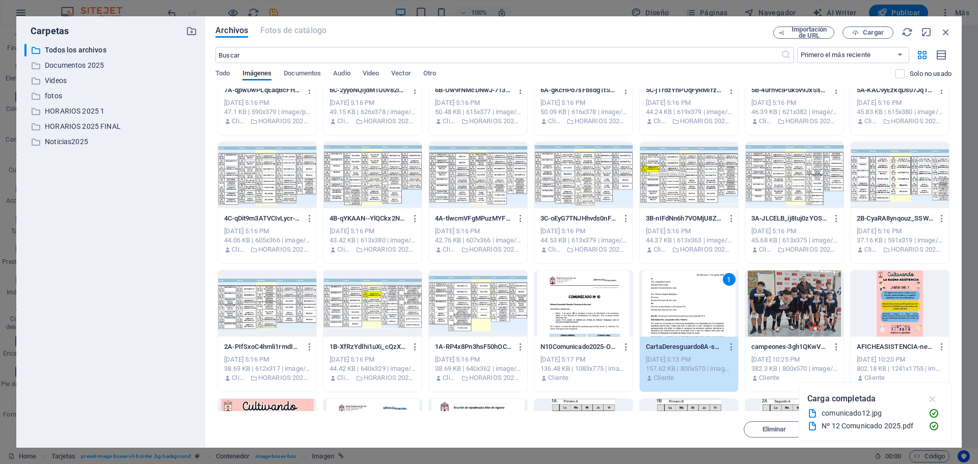
click at [938, 400] on icon "button" at bounding box center [933, 398] width 12 height 11
click at [927, 429] on span "Insertar" at bounding box center [921, 429] width 24 height 6
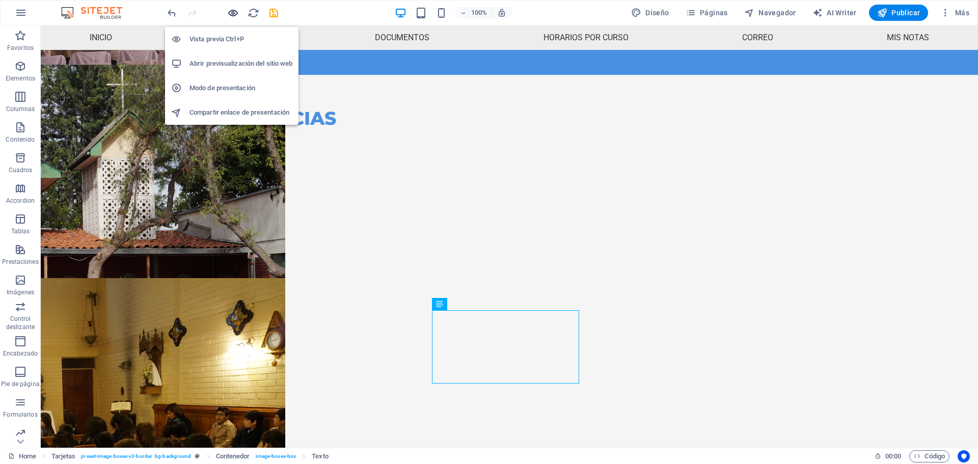
click at [232, 11] on icon "button" at bounding box center [233, 13] width 12 height 12
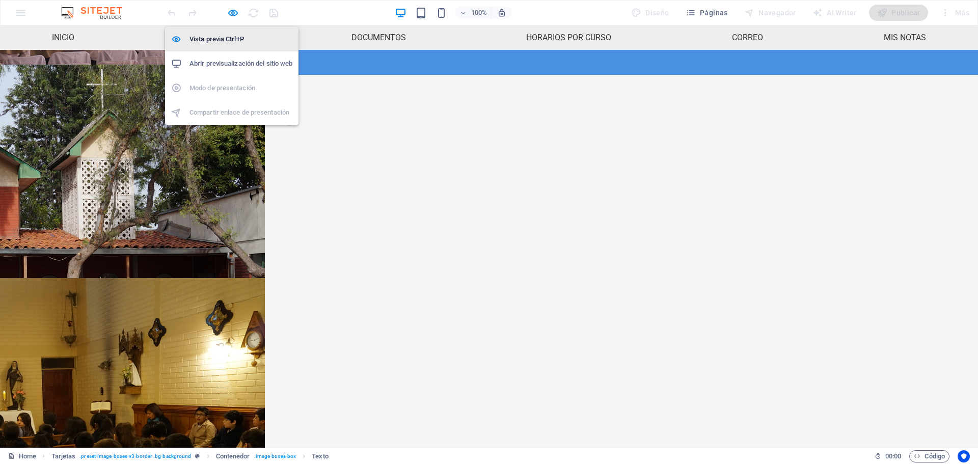
click at [229, 44] on h6 "Vista previa Ctrl+P" at bounding box center [241, 39] width 103 height 12
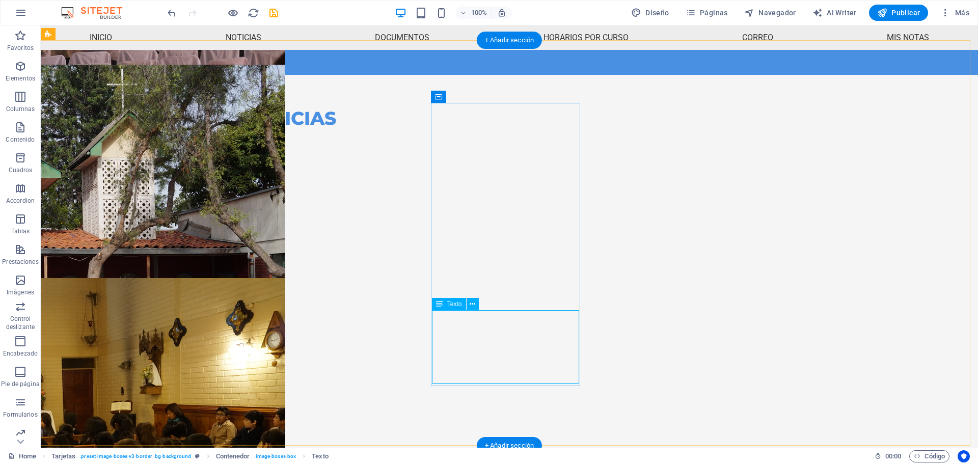
click at [197, 371] on div "Querida Comunidad Educativa Teresiana de San [PERSON_NAME]: Con mucha alegría l…" at bounding box center [123, 357] width 147 height 152
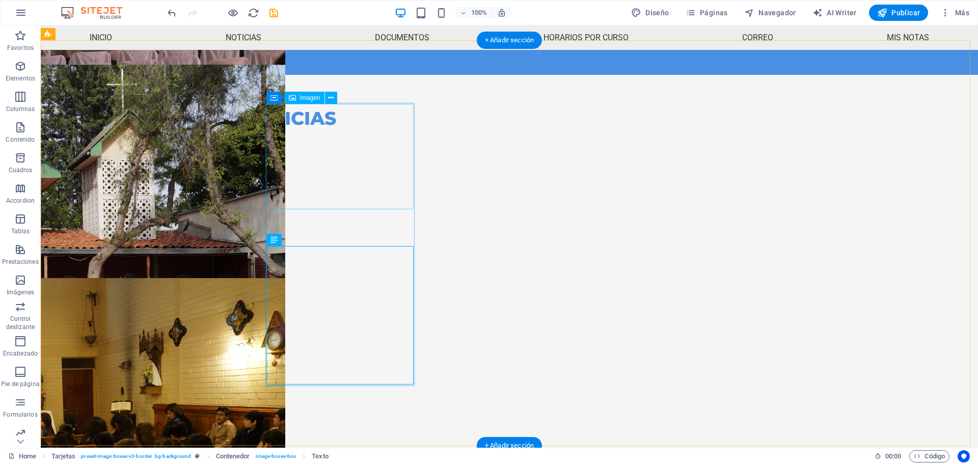
click at [197, 201] on figure at bounding box center [123, 191] width 147 height 105
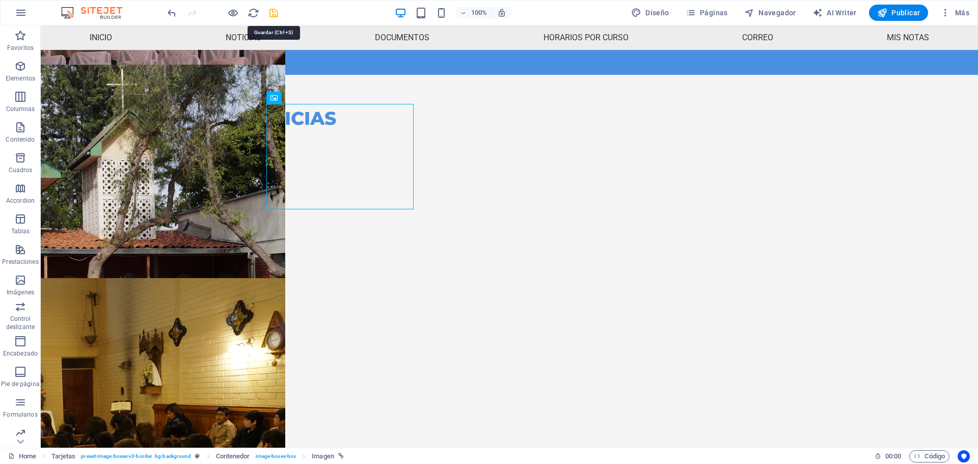
click at [274, 15] on icon "save" at bounding box center [274, 13] width 12 height 12
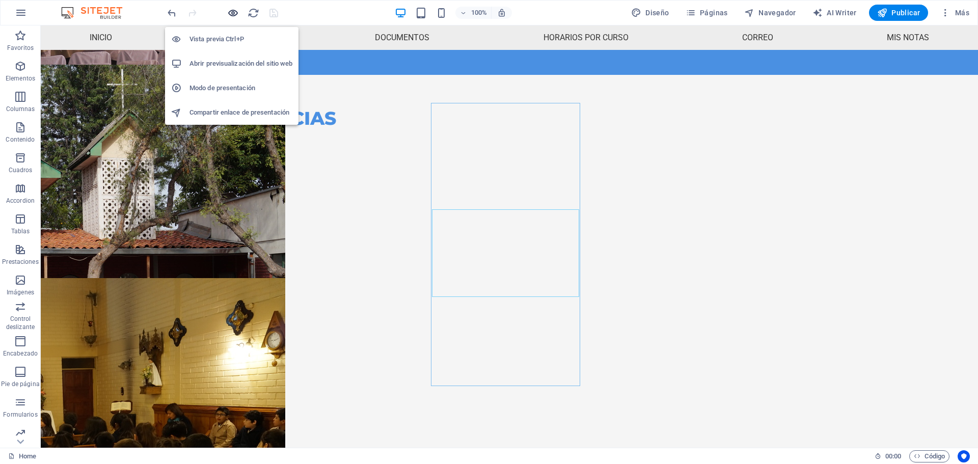
click at [234, 14] on icon "button" at bounding box center [233, 13] width 12 height 12
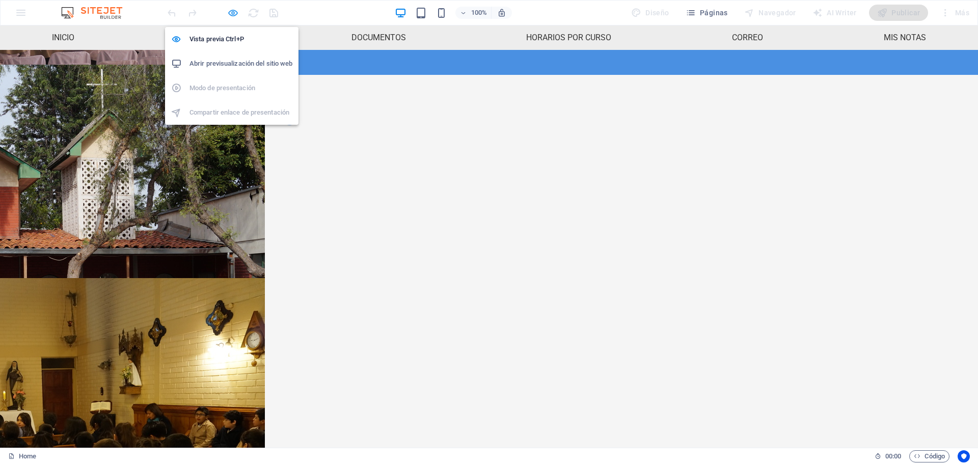
click at [230, 13] on icon "button" at bounding box center [233, 13] width 12 height 12
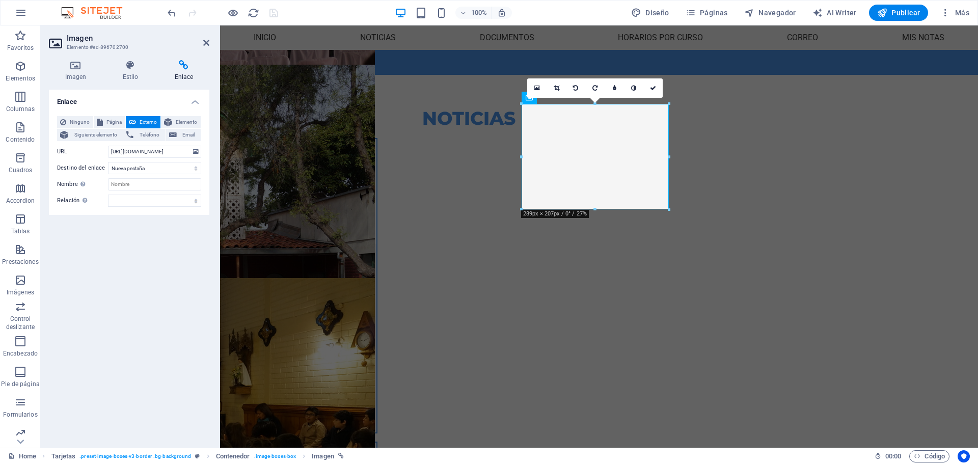
click at [184, 69] on icon at bounding box center [183, 65] width 51 height 10
click at [75, 75] on h4 "Imagen" at bounding box center [78, 70] width 58 height 21
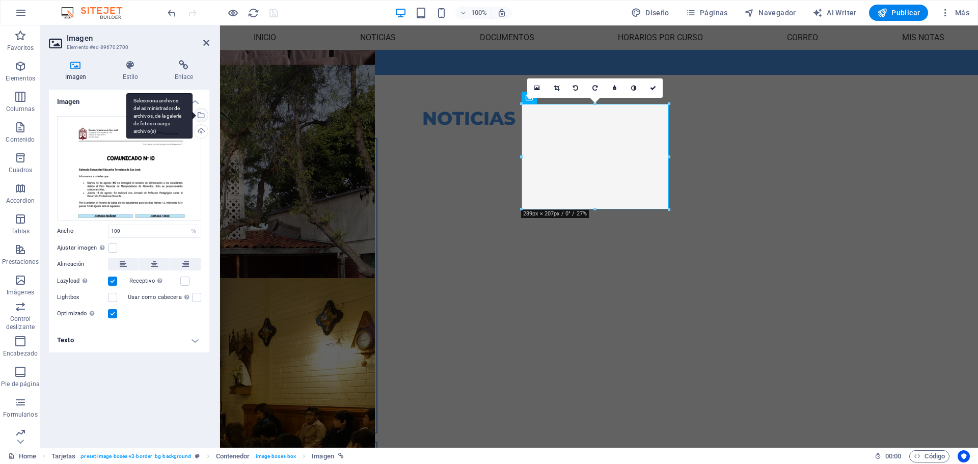
click at [199, 121] on div "Selecciona archivos del administrador de archivos, de la galería de fotos o car…" at bounding box center [200, 116] width 15 height 15
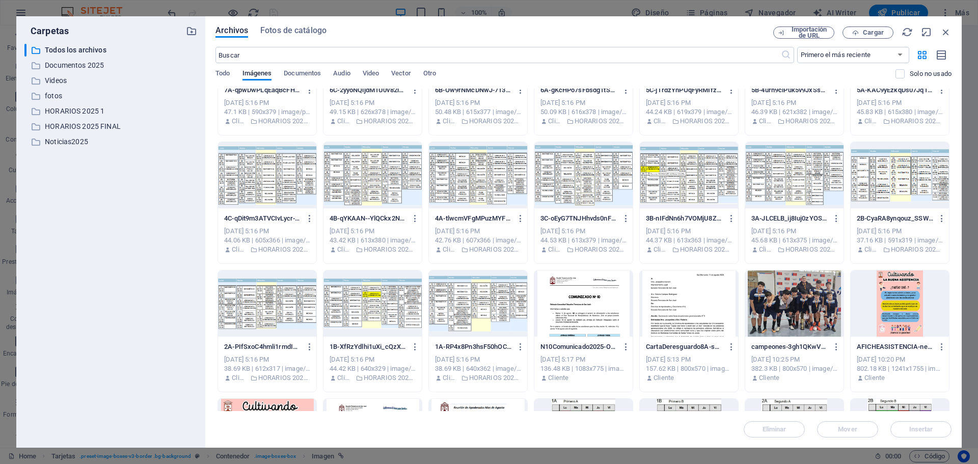
click at [710, 316] on div at bounding box center [689, 304] width 98 height 66
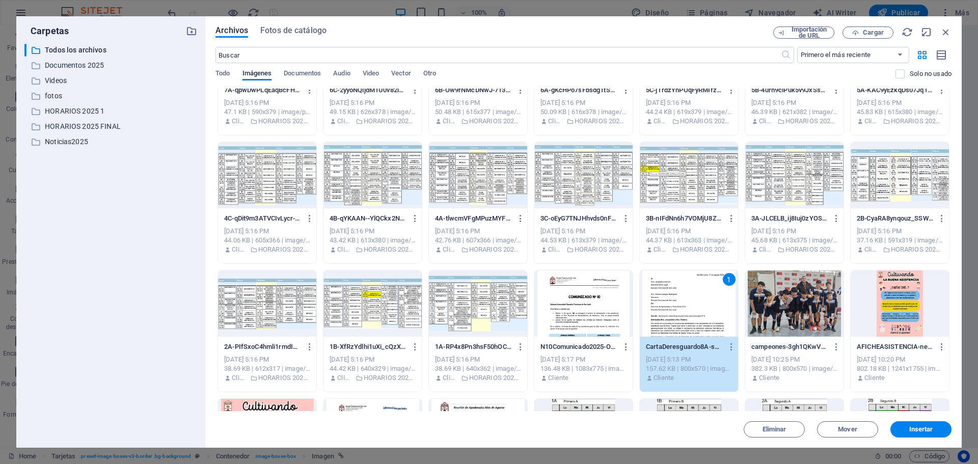
click at [710, 316] on div "1" at bounding box center [689, 304] width 98 height 66
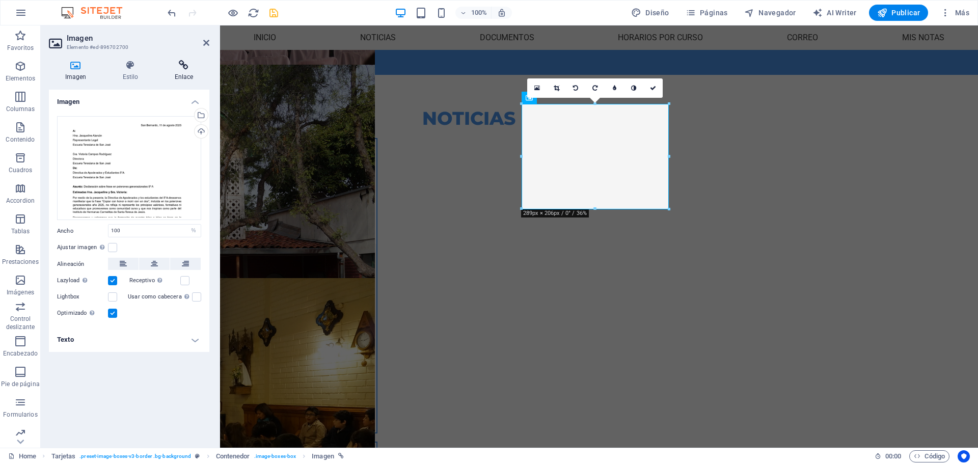
click at [189, 64] on icon at bounding box center [183, 65] width 51 height 10
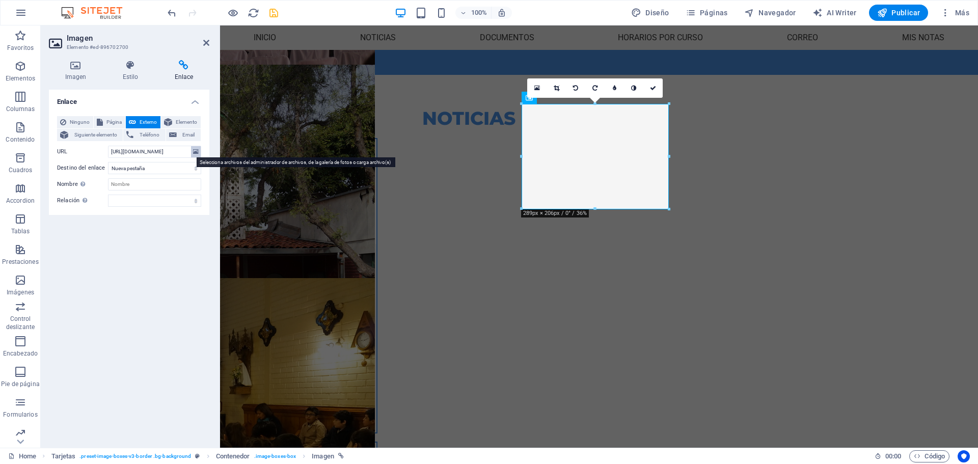
click at [195, 152] on icon at bounding box center [196, 151] width 6 height 11
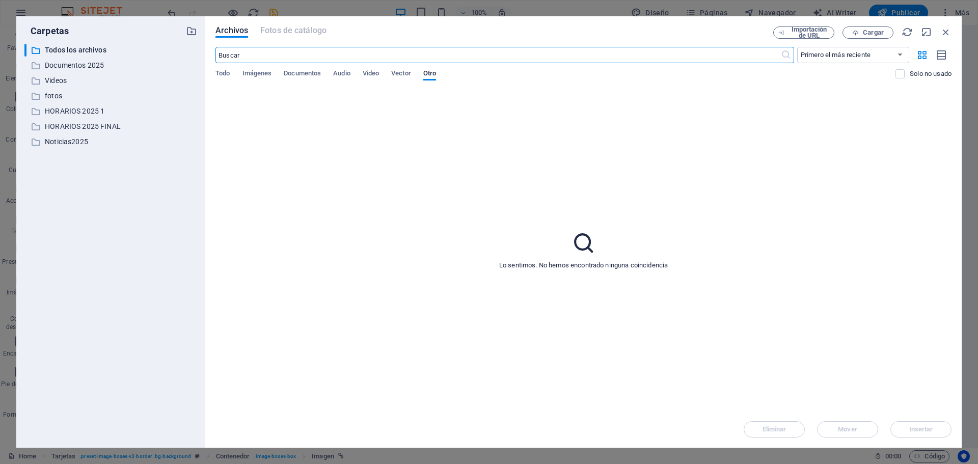
click at [292, 68] on div "​ Primero el más reciente Primero el más antiguo Nombre (A-Z) Nombre (Z-A) Tama…" at bounding box center [584, 68] width 736 height 42
click at [294, 78] on span "Documentos" at bounding box center [302, 74] width 37 height 14
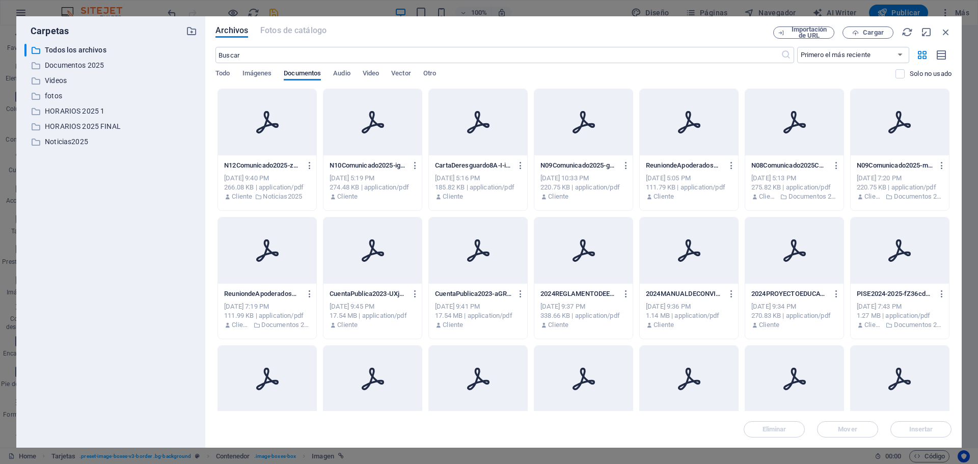
click at [461, 115] on div at bounding box center [478, 122] width 98 height 66
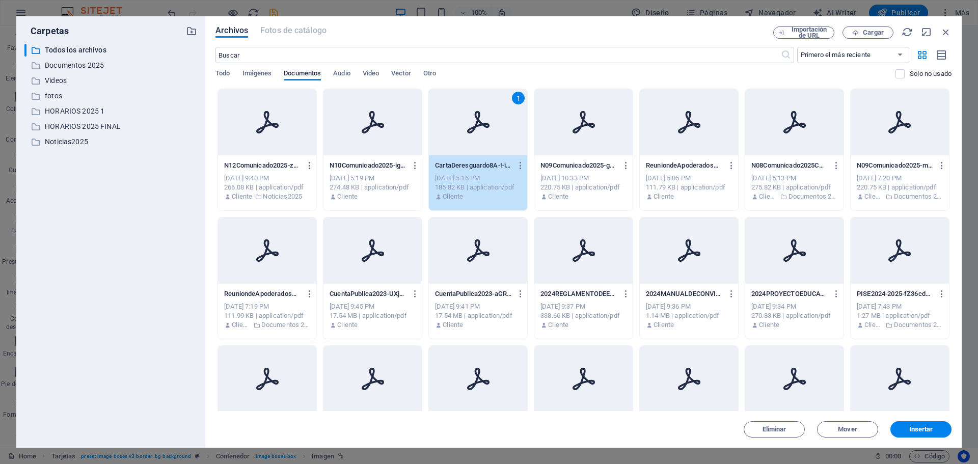
click at [461, 115] on div "1" at bounding box center [478, 122] width 98 height 66
type input "[URL][DOMAIN_NAME]"
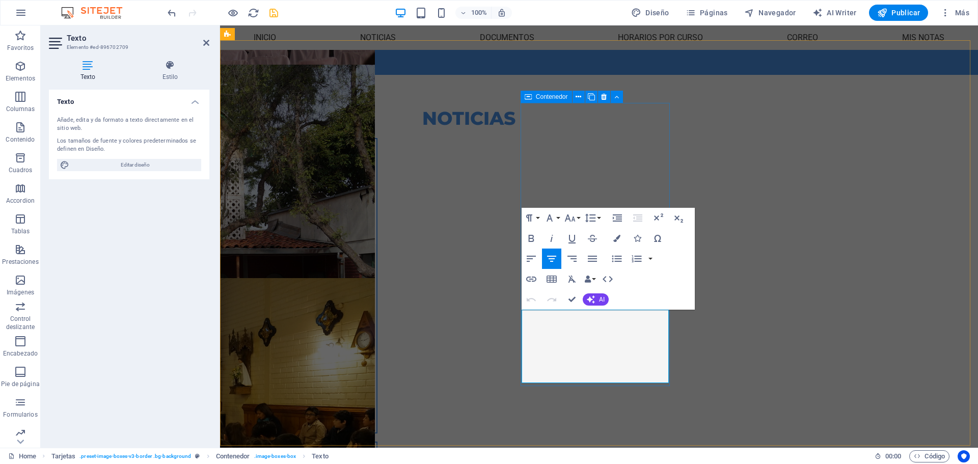
drag, startPoint x: 639, startPoint y: 366, endPoint x: 545, endPoint y: 360, distance: 94.5
click at [530, 279] on icon "button" at bounding box center [531, 279] width 10 height 5
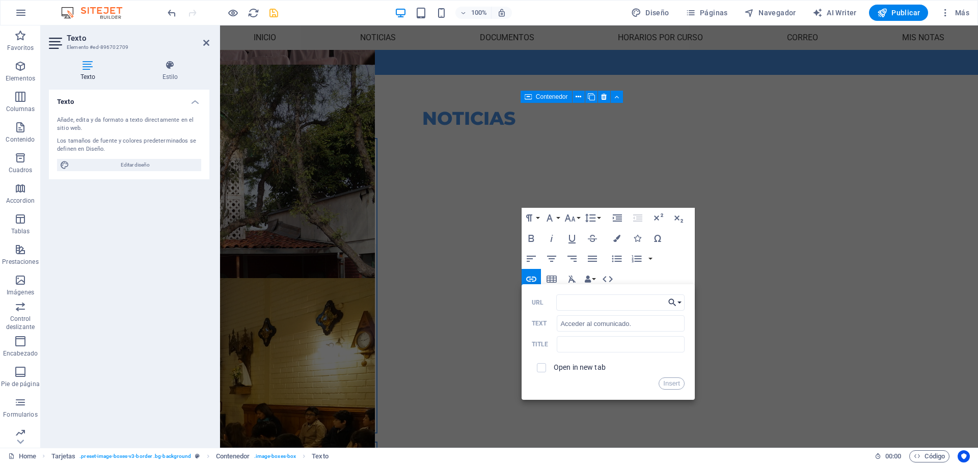
click at [680, 303] on button "Choose Link" at bounding box center [674, 302] width 19 height 16
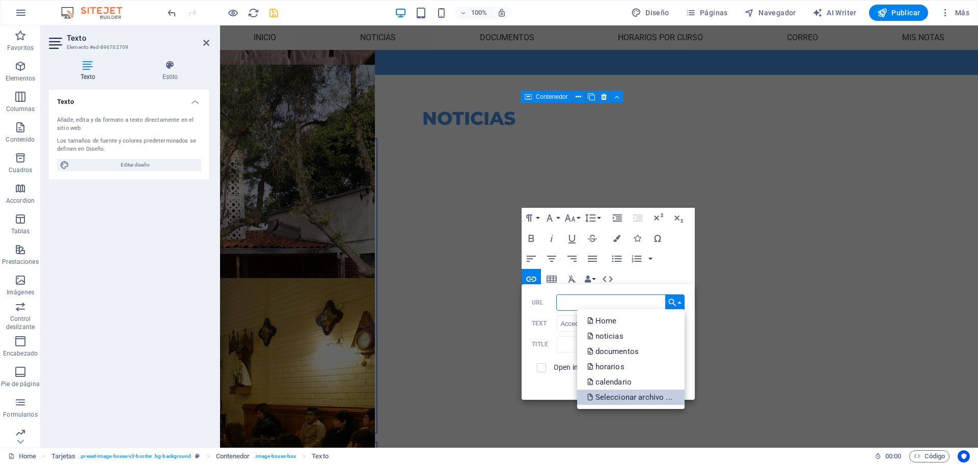
click at [620, 394] on p "Seleccionar archivo ..." at bounding box center [630, 397] width 87 height 15
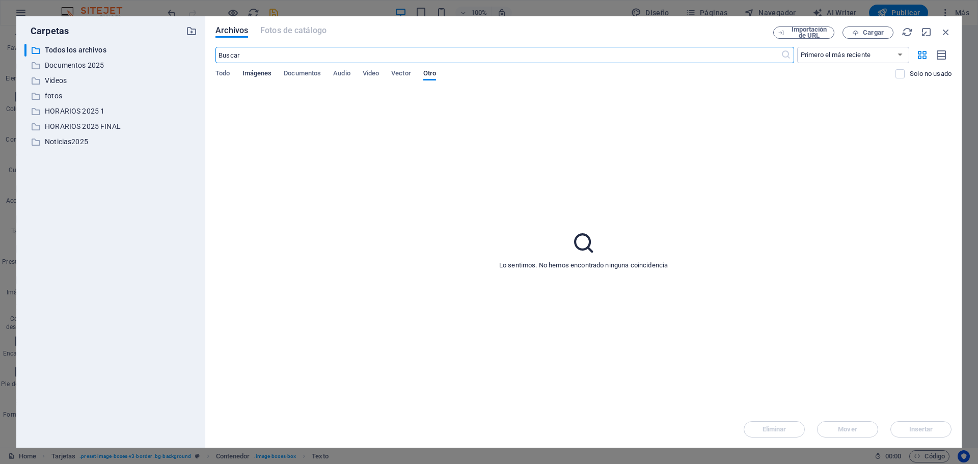
click at [266, 70] on span "Imágenes" at bounding box center [258, 74] width 30 height 14
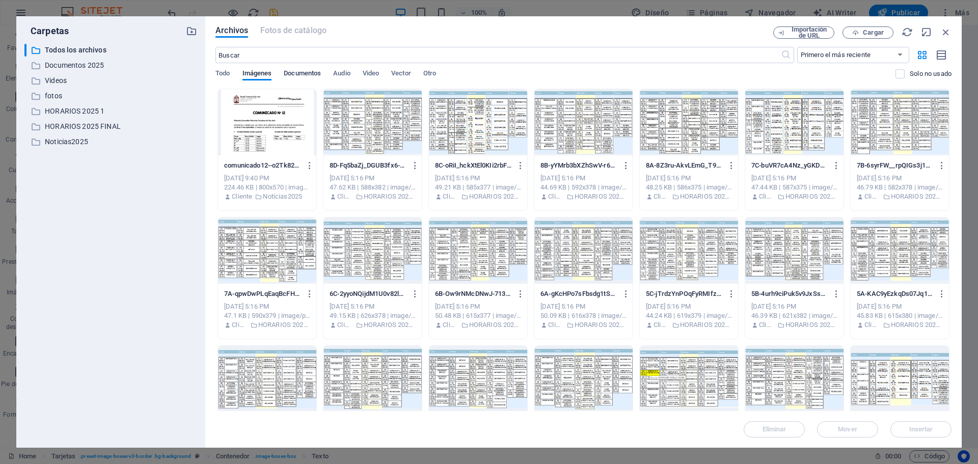
click at [313, 73] on span "Documentos" at bounding box center [302, 74] width 37 height 14
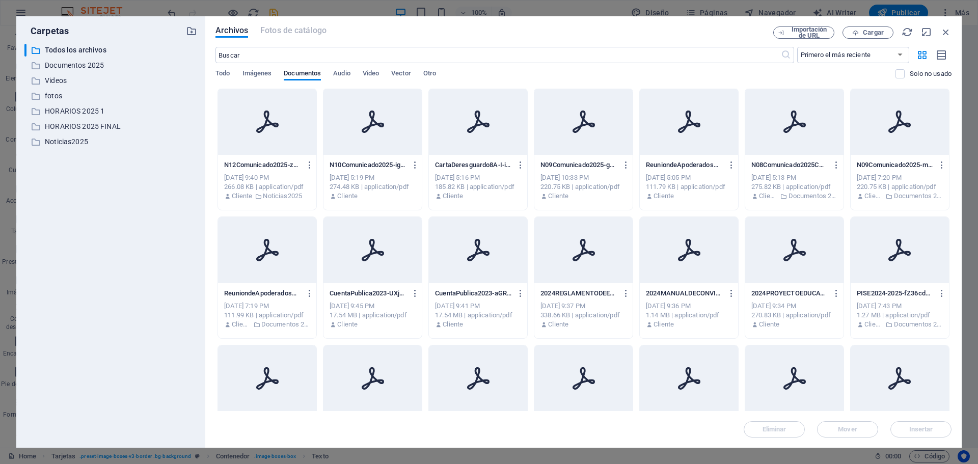
scroll to position [0, 0]
click at [482, 115] on icon at bounding box center [478, 122] width 24 height 24
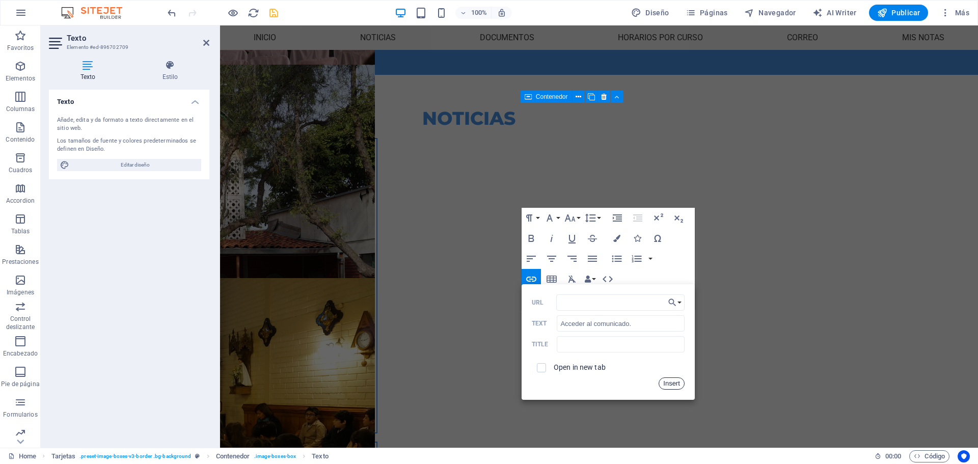
click at [666, 387] on button "Insert" at bounding box center [672, 384] width 26 height 12
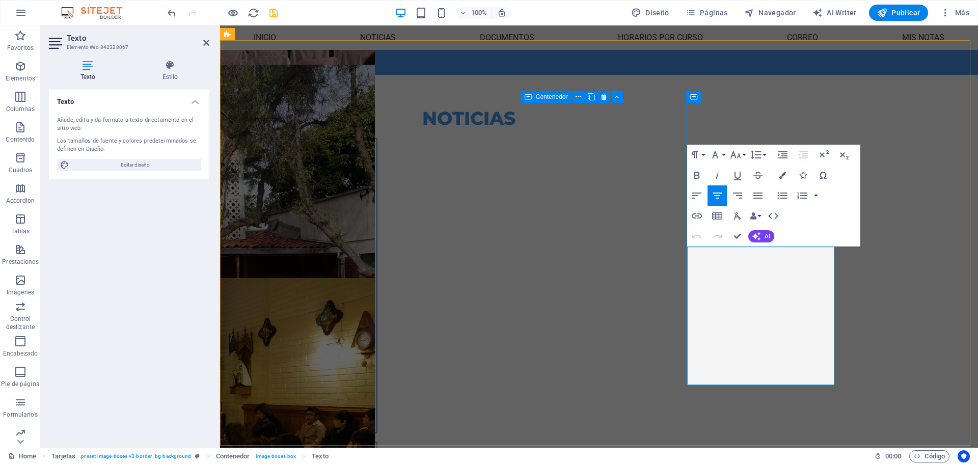
click at [692, 215] on icon "button" at bounding box center [697, 216] width 12 height 12
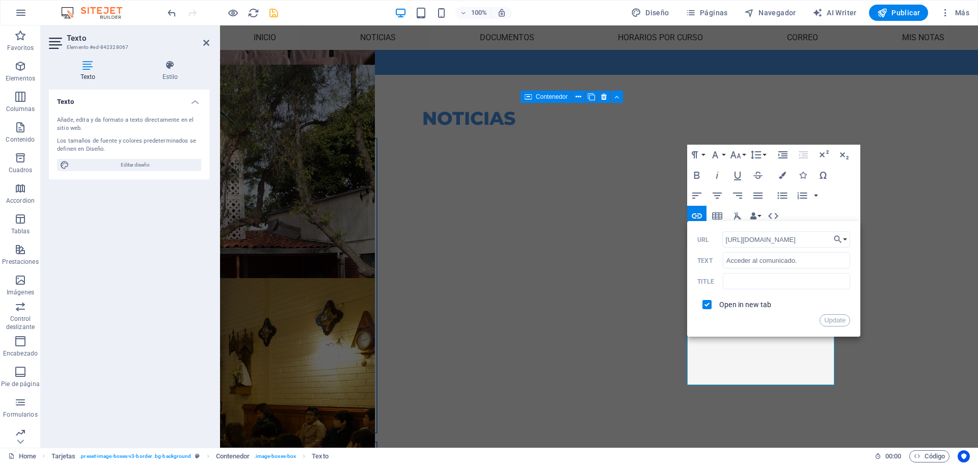
click at [274, 6] on div at bounding box center [223, 13] width 114 height 16
click at [269, 13] on icon "save" at bounding box center [274, 13] width 12 height 12
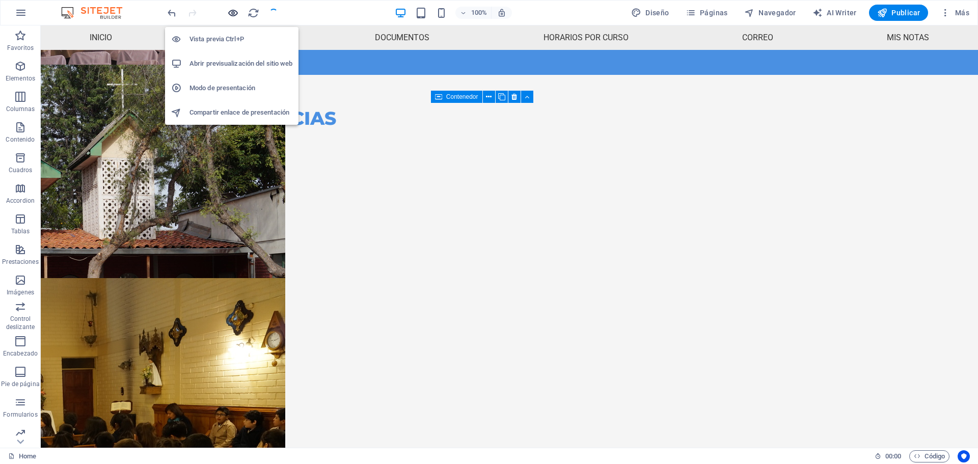
click at [235, 13] on icon "button" at bounding box center [233, 13] width 12 height 12
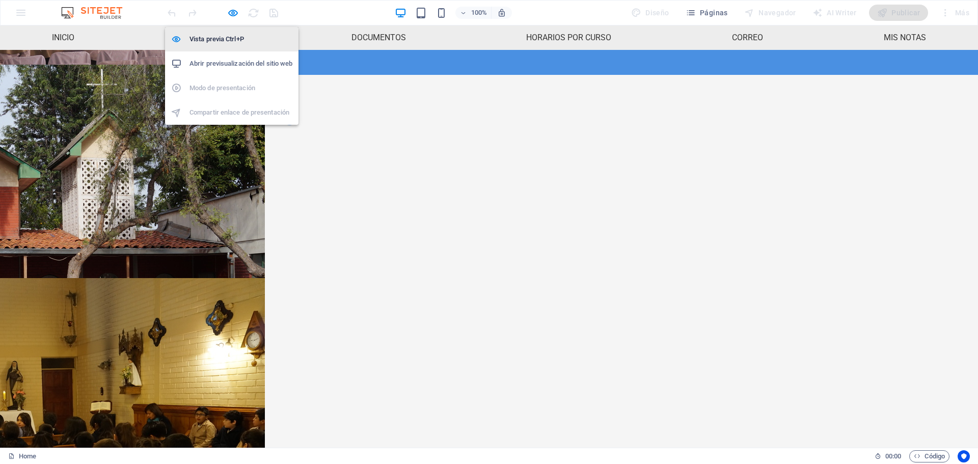
click at [242, 45] on li "Vista previa Ctrl+P" at bounding box center [231, 39] width 133 height 24
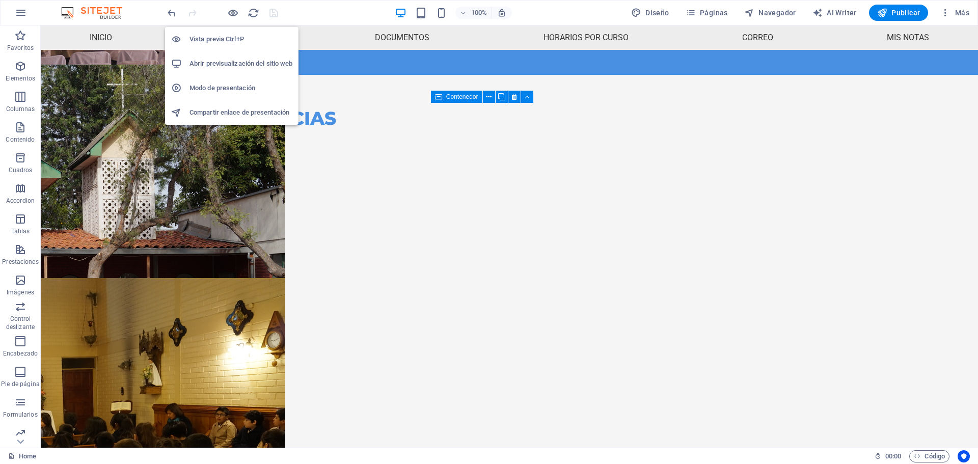
click at [239, 38] on h6 "Vista previa Ctrl+P" at bounding box center [241, 39] width 103 height 12
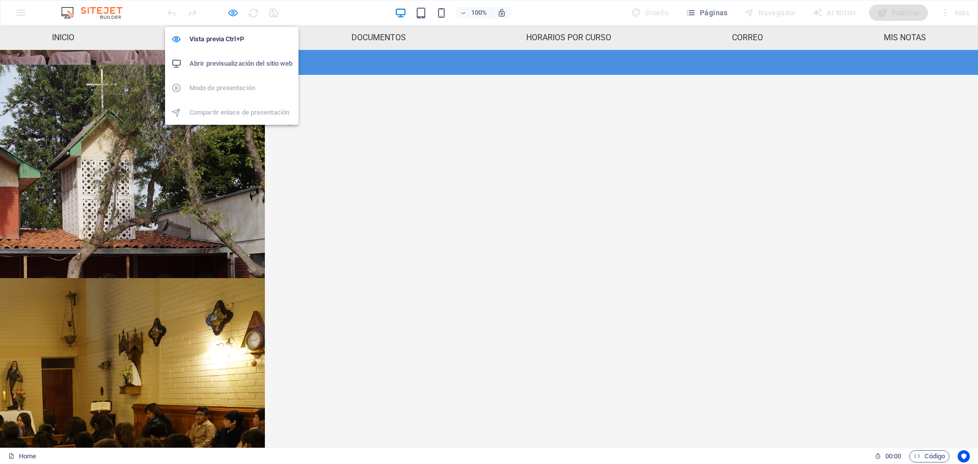
click at [233, 11] on icon "button" at bounding box center [233, 13] width 12 height 12
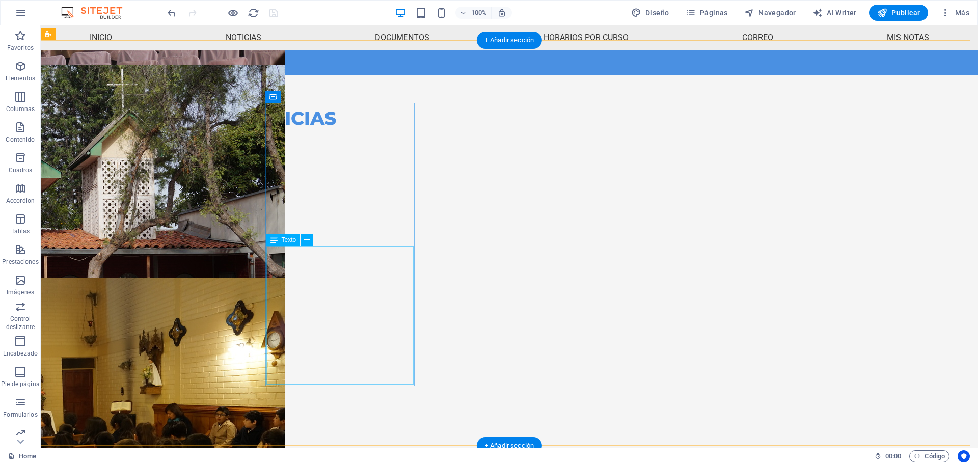
click at [197, 369] on div "Querida Comunidad Educativa Teresiana de San [PERSON_NAME]: Con mucha alegría l…" at bounding box center [123, 357] width 147 height 152
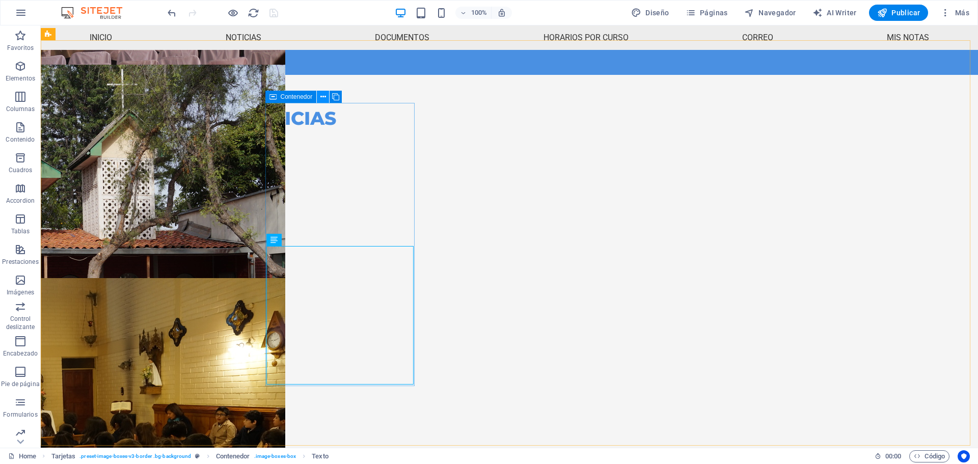
click at [327, 95] on button at bounding box center [323, 97] width 12 height 12
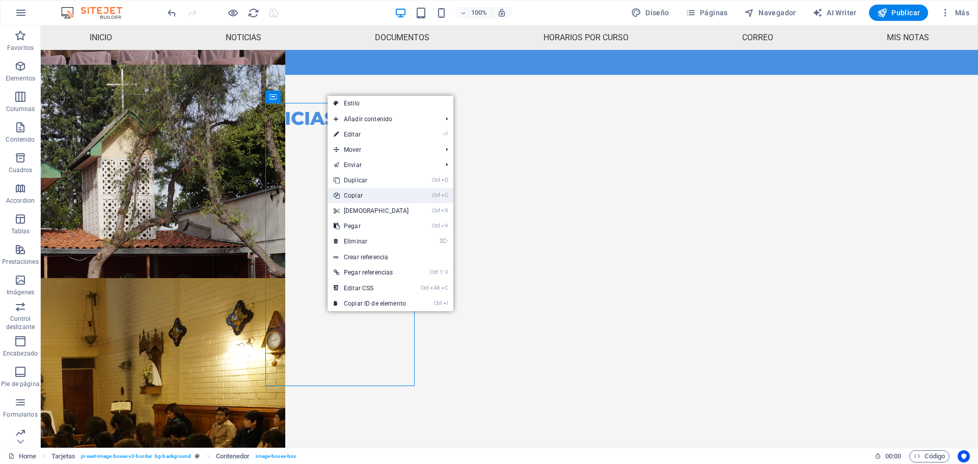
click at [349, 192] on link "Ctrl C Copiar" at bounding box center [372, 195] width 88 height 15
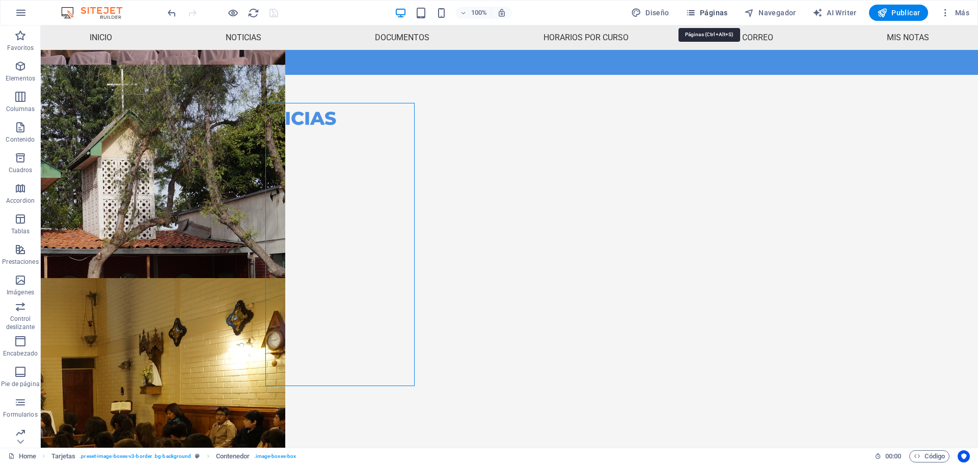
click at [696, 14] on icon "button" at bounding box center [691, 13] width 10 height 10
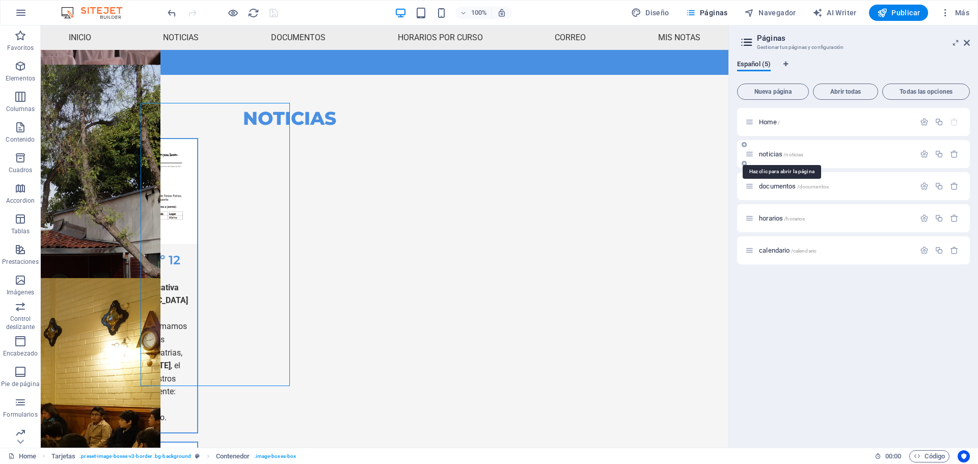
click at [772, 153] on span "noticias /noticias" at bounding box center [781, 154] width 44 height 8
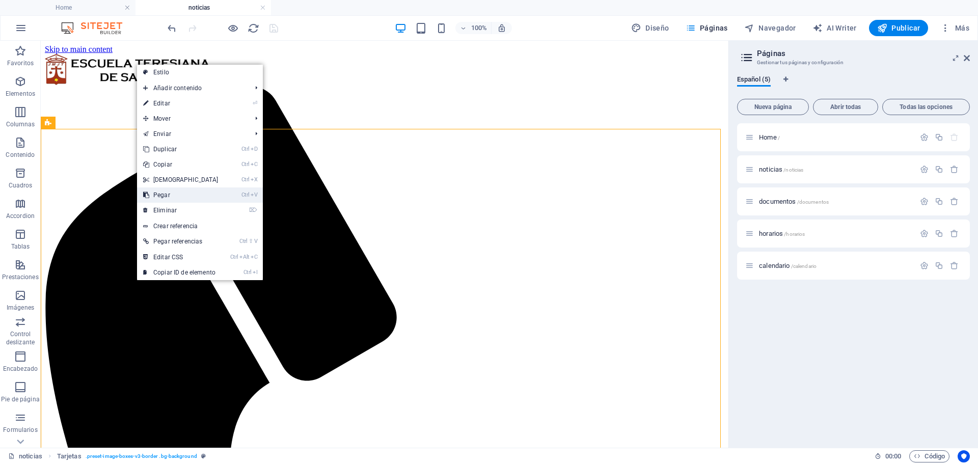
click at [173, 198] on link "Ctrl V Pegar" at bounding box center [181, 194] width 88 height 15
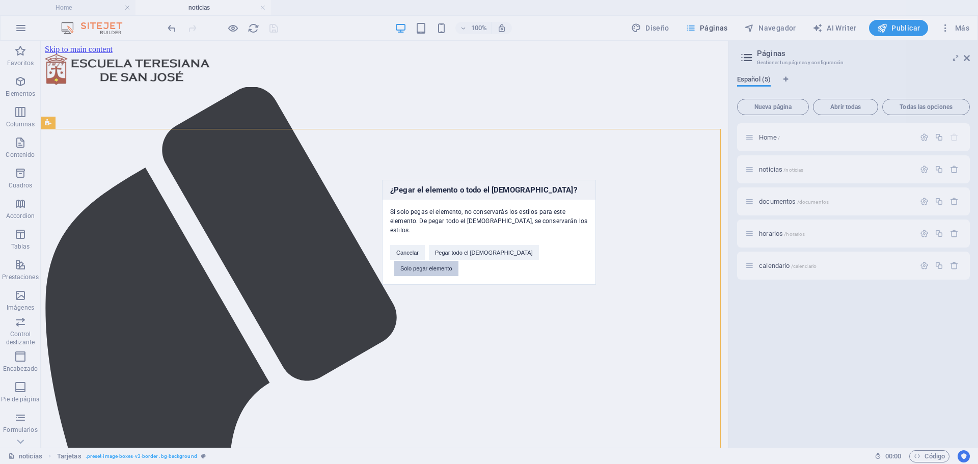
click at [459, 261] on button "Solo pegar elemento" at bounding box center [426, 268] width 64 height 15
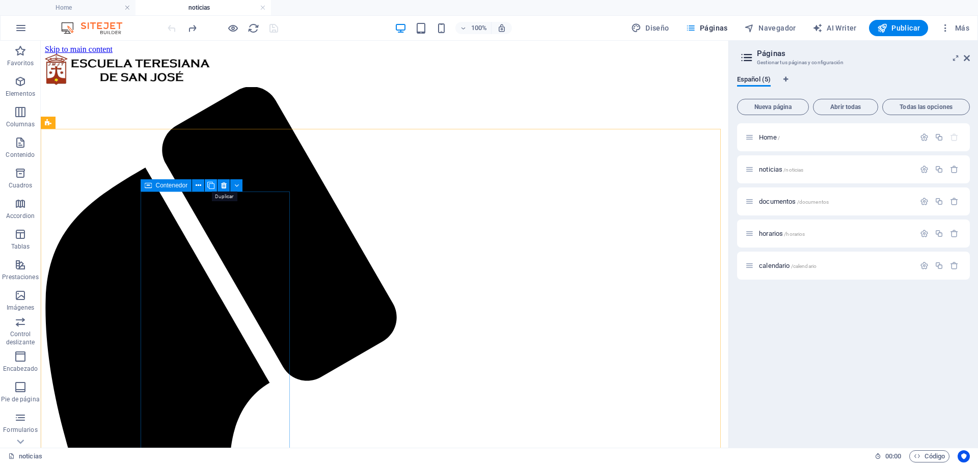
click at [212, 181] on icon at bounding box center [210, 185] width 7 height 11
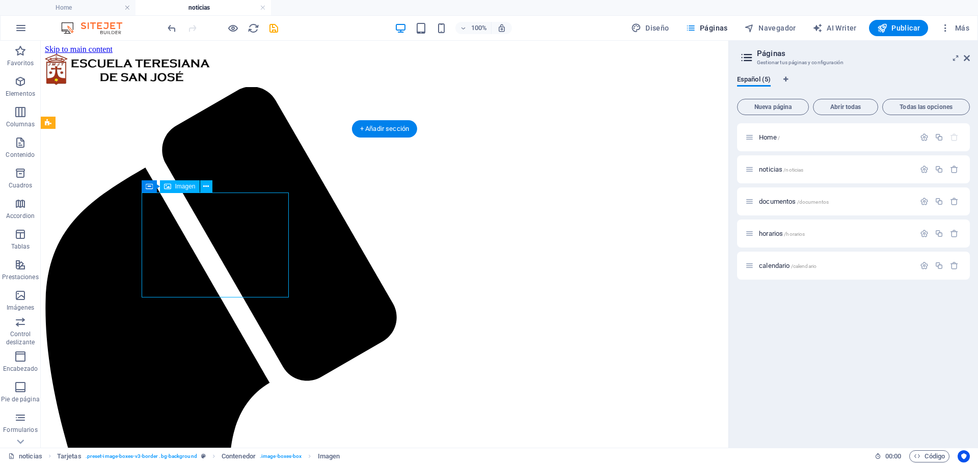
select select "%"
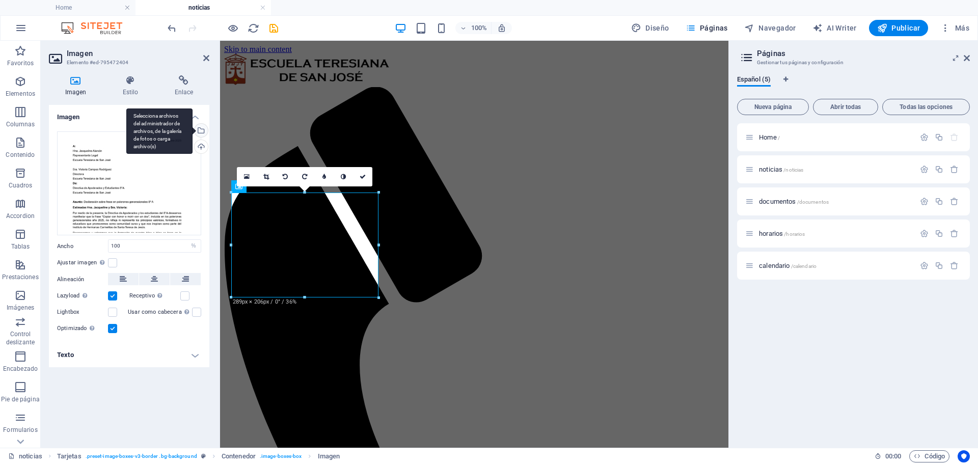
click at [203, 134] on div "Selecciona archivos del administrador de archivos, de la galería de fotos o car…" at bounding box center [200, 131] width 15 height 15
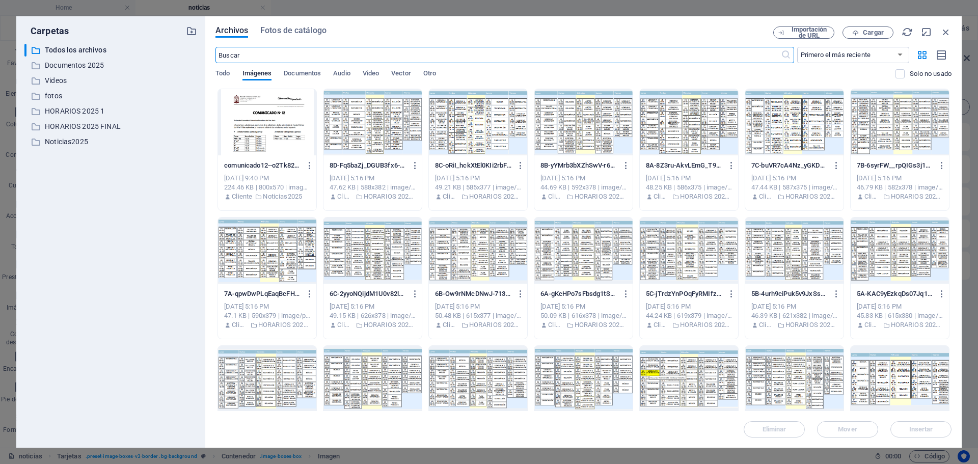
click at [279, 119] on div at bounding box center [267, 122] width 98 height 66
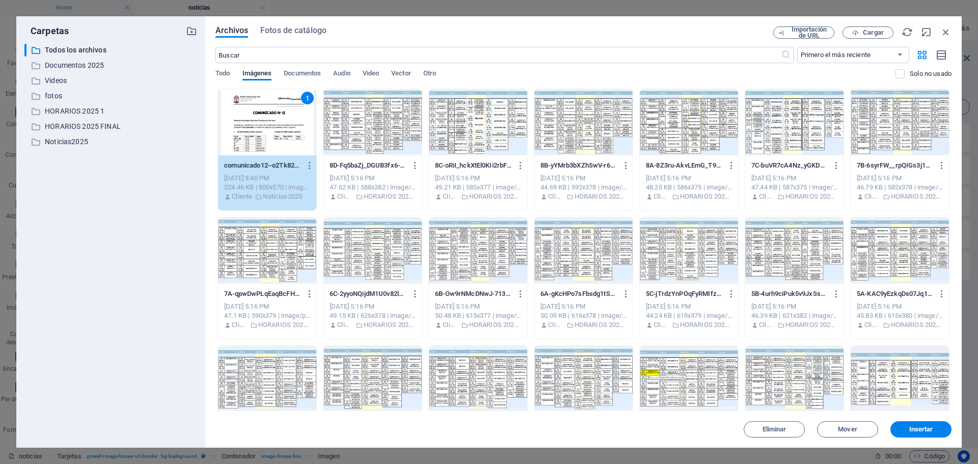
click at [279, 119] on div "1" at bounding box center [267, 122] width 98 height 66
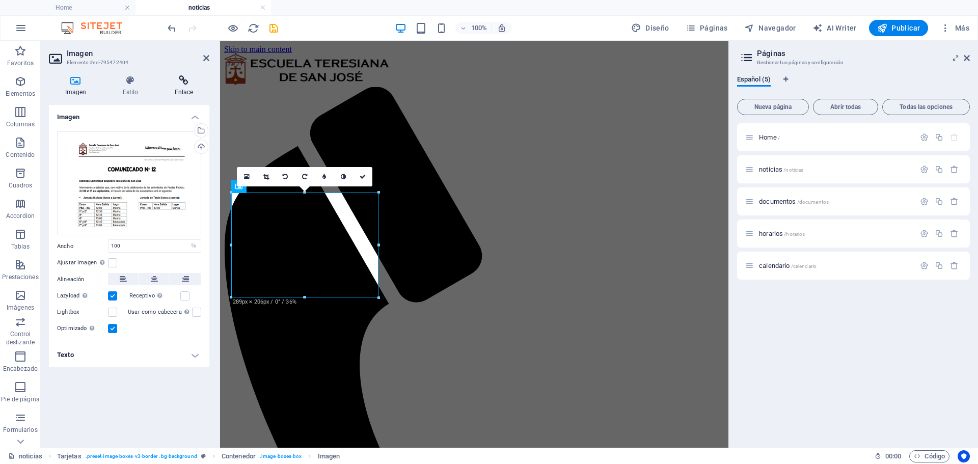
click at [185, 79] on icon at bounding box center [183, 80] width 51 height 10
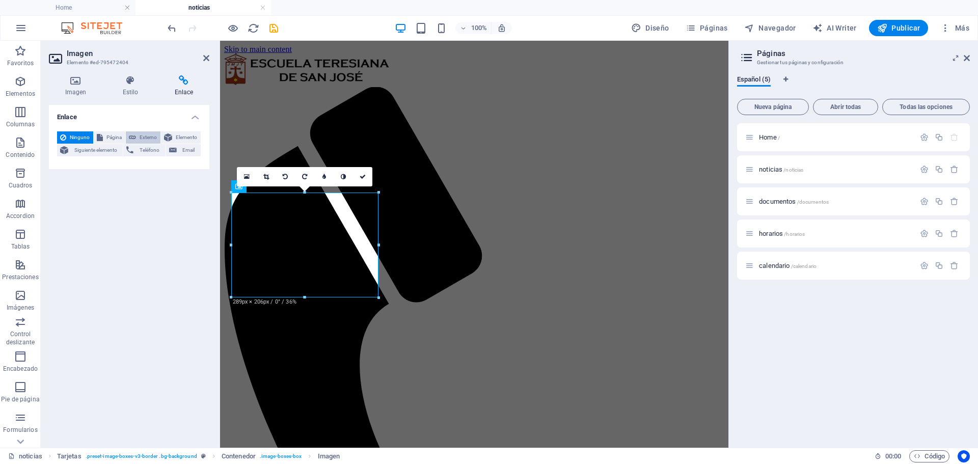
click at [147, 134] on span "Externo" at bounding box center [148, 137] width 18 height 12
select select "blank"
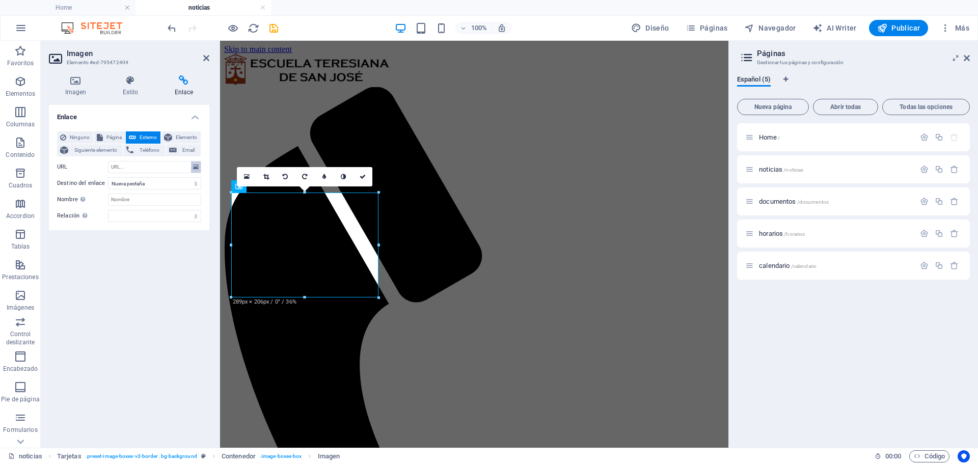
click at [194, 170] on icon at bounding box center [196, 167] width 6 height 11
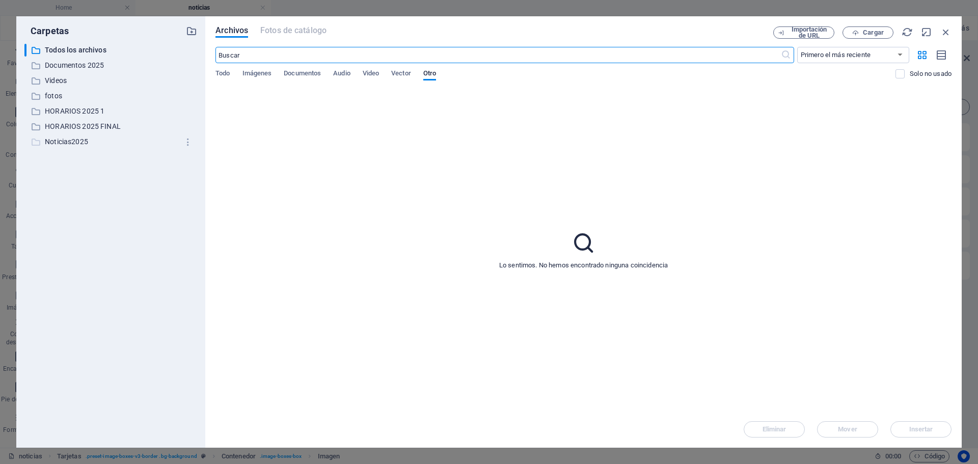
click at [94, 138] on p "Noticias2025" at bounding box center [111, 142] width 133 height 12
click at [299, 75] on span "Documentos" at bounding box center [302, 74] width 37 height 14
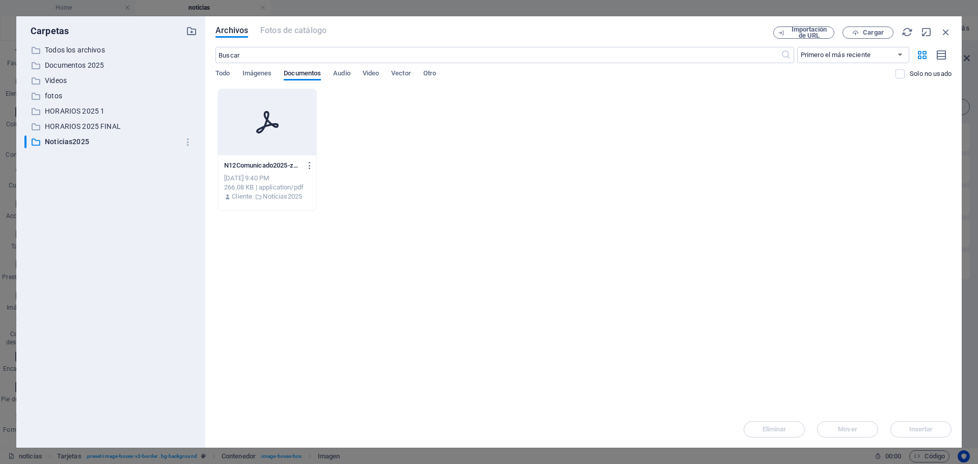
click at [279, 108] on div at bounding box center [267, 122] width 98 height 66
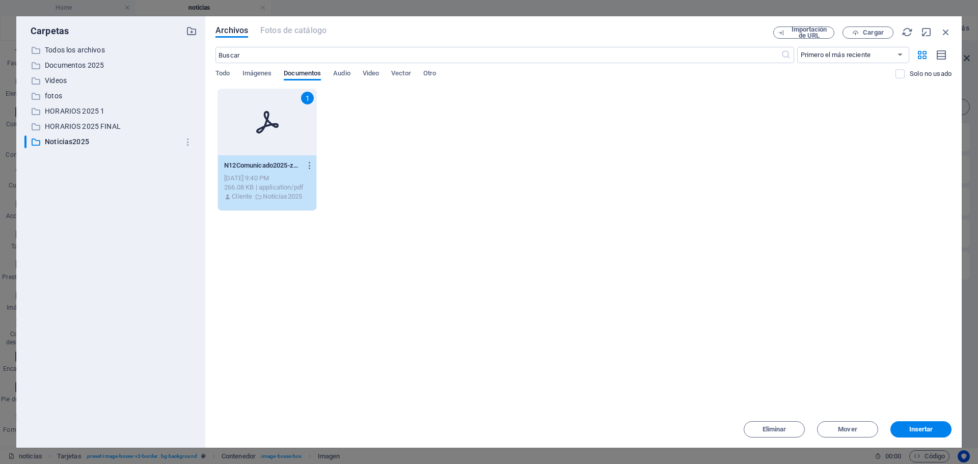
click at [279, 108] on div "1" at bounding box center [267, 122] width 98 height 66
type input "[URL][DOMAIN_NAME]"
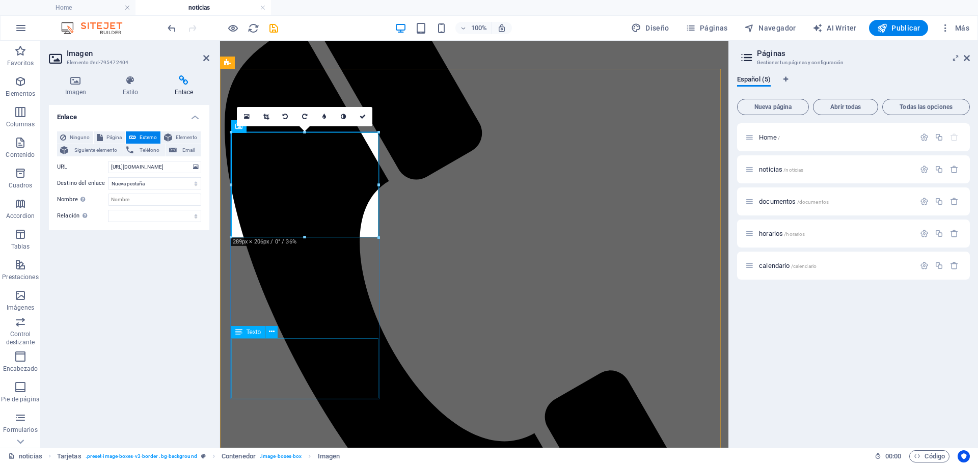
scroll to position [140, 0]
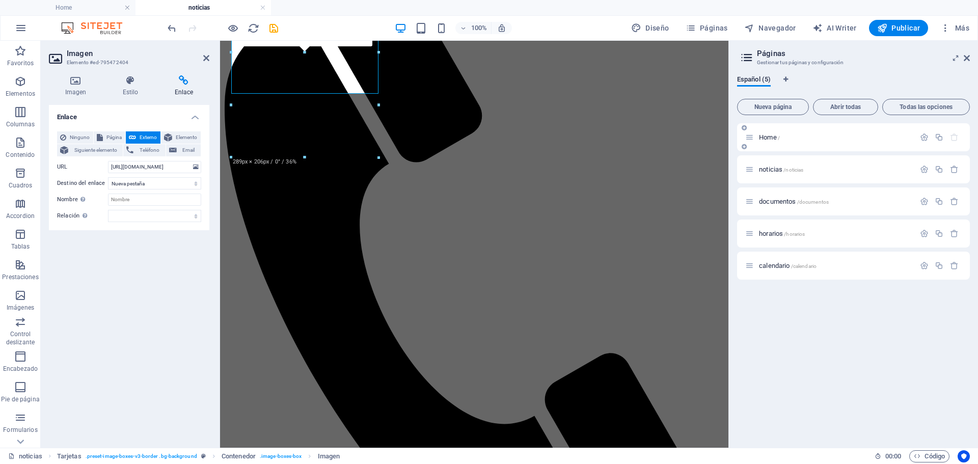
click at [761, 140] on span "Home /" at bounding box center [769, 137] width 21 height 8
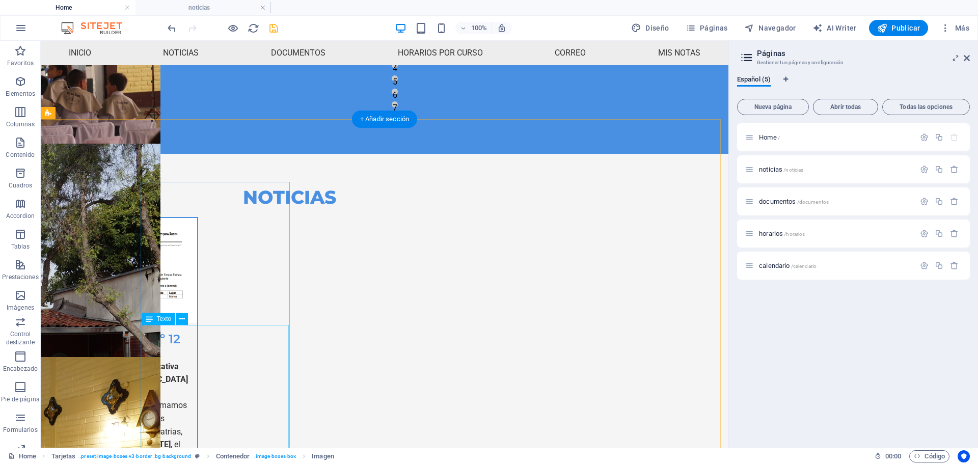
click at [197, 373] on div "Querida Comunidad Educativa Teresiana de San [PERSON_NAME]: Con mucha alegría l…" at bounding box center [123, 436] width 147 height 152
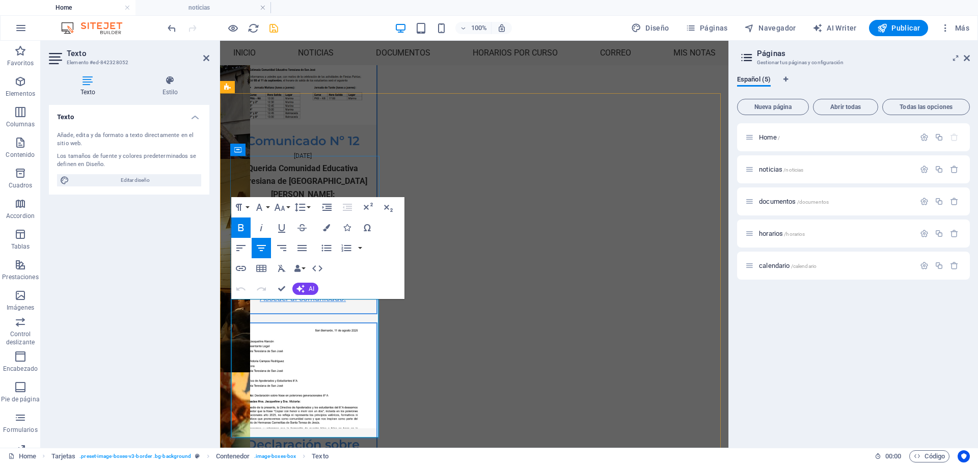
scroll to position [469, 0]
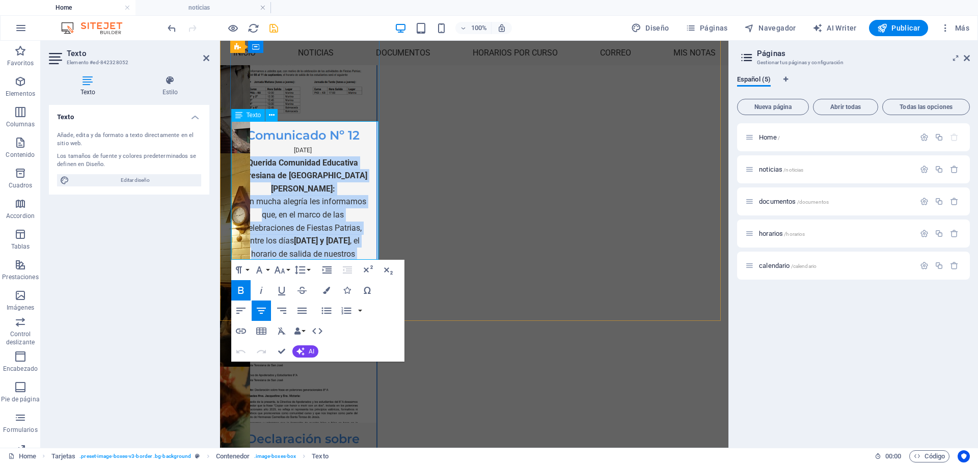
drag, startPoint x: 249, startPoint y: 127, endPoint x: 359, endPoint y: 247, distance: 162.6
click at [359, 247] on div "Querida Comunidad Educativa Teresiana de San [PERSON_NAME]: Con mucha alegría l…" at bounding box center [302, 228] width 131 height 144
copy div "Querida Comunidad Educativa Teresiana de San [PERSON_NAME]: Con mucha alegría l…"
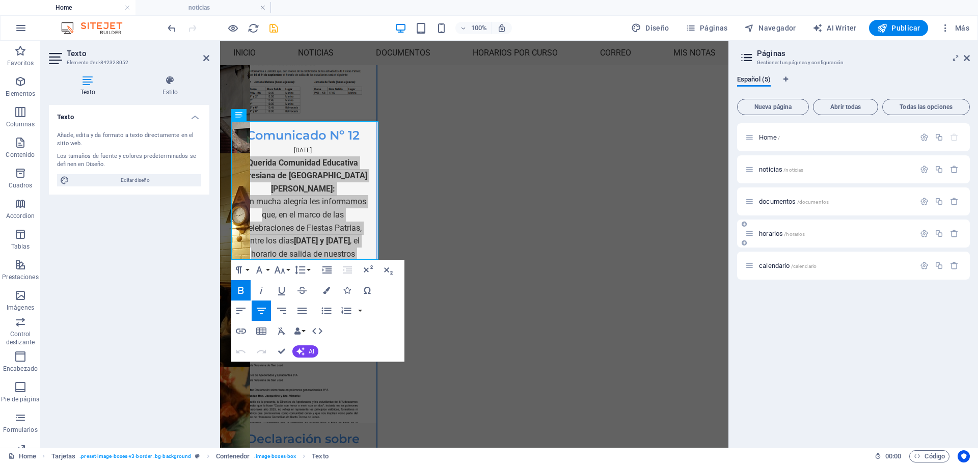
click at [765, 235] on span "horarios /horarios" at bounding box center [782, 234] width 46 height 8
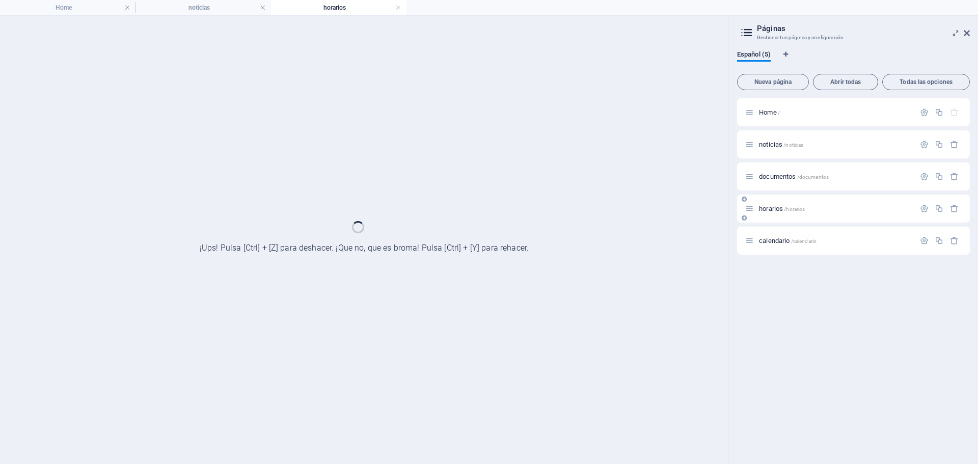
scroll to position [0, 0]
click at [774, 146] on span "noticias /noticias" at bounding box center [781, 145] width 44 height 8
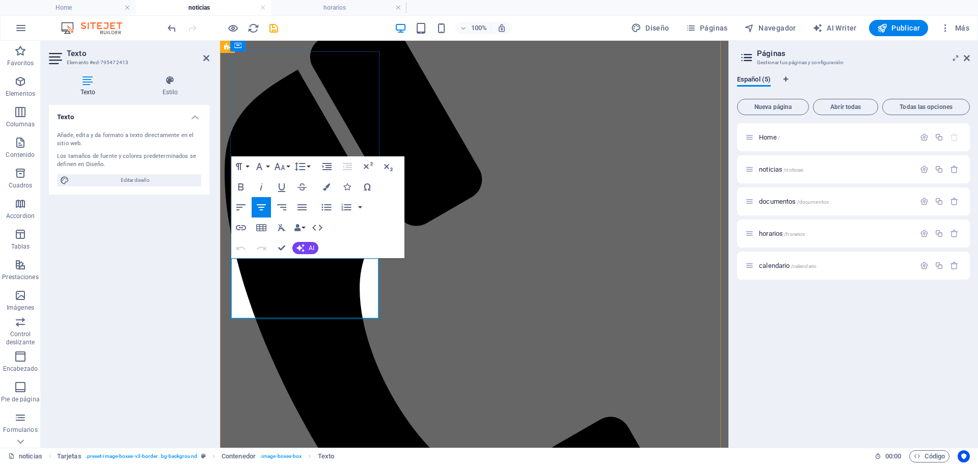
drag, startPoint x: 353, startPoint y: 304, endPoint x: 238, endPoint y: 261, distance: 122.2
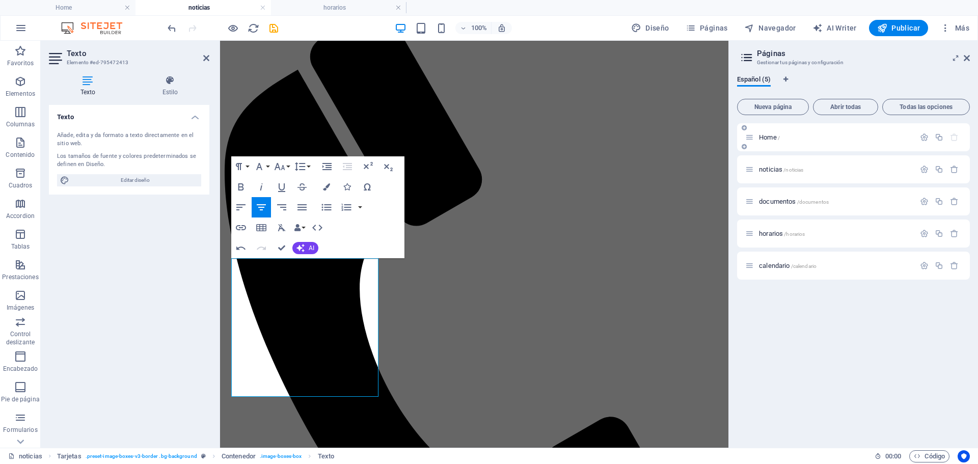
click at [788, 140] on p "Home /" at bounding box center [835, 137] width 153 height 7
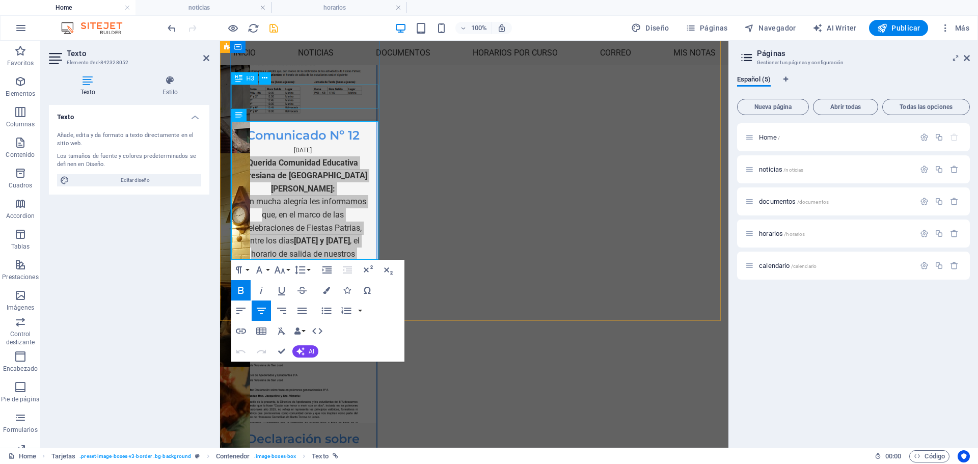
click at [310, 119] on div "Comunicado Nº 12" at bounding box center [302, 131] width 147 height 24
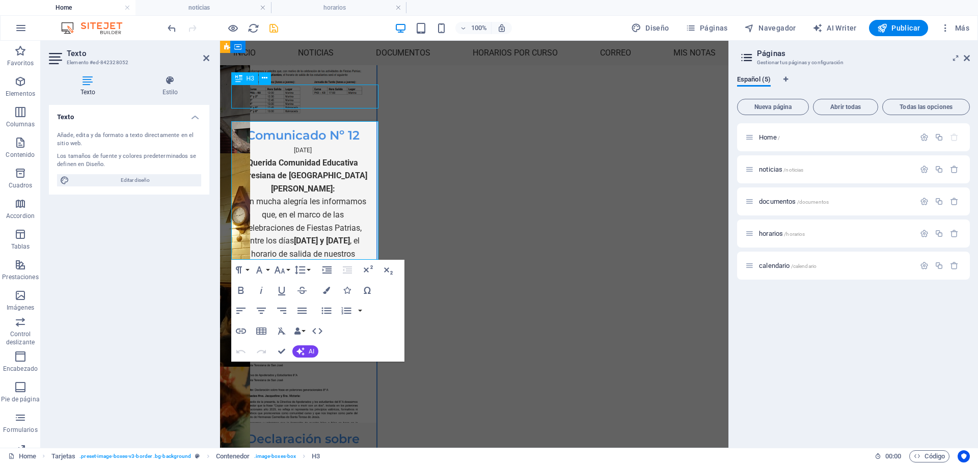
click at [377, 423] on div "Declaración sobre frase expuesta en los polerones generacionales 8°A 2025" at bounding box center [302, 467] width 147 height 88
click at [310, 119] on div "Comunicado Nº 12" at bounding box center [302, 131] width 147 height 24
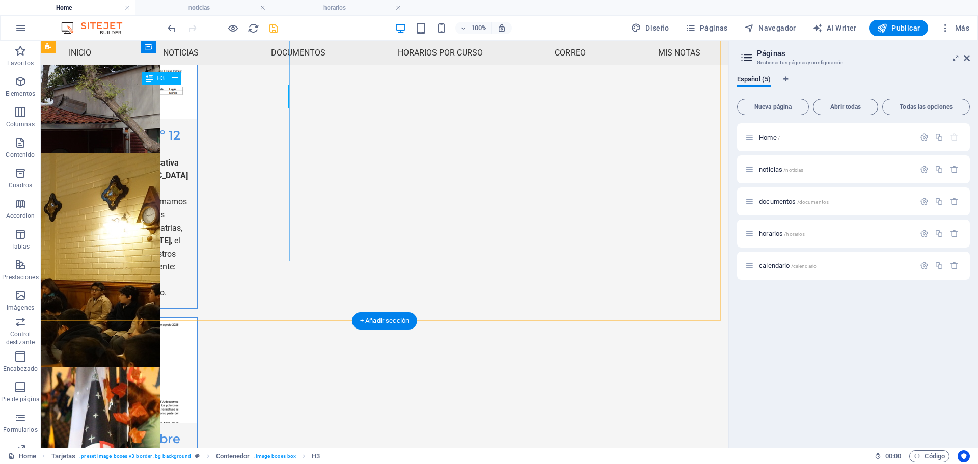
click at [197, 119] on div "Comunicado Nº 12" at bounding box center [123, 131] width 147 height 24
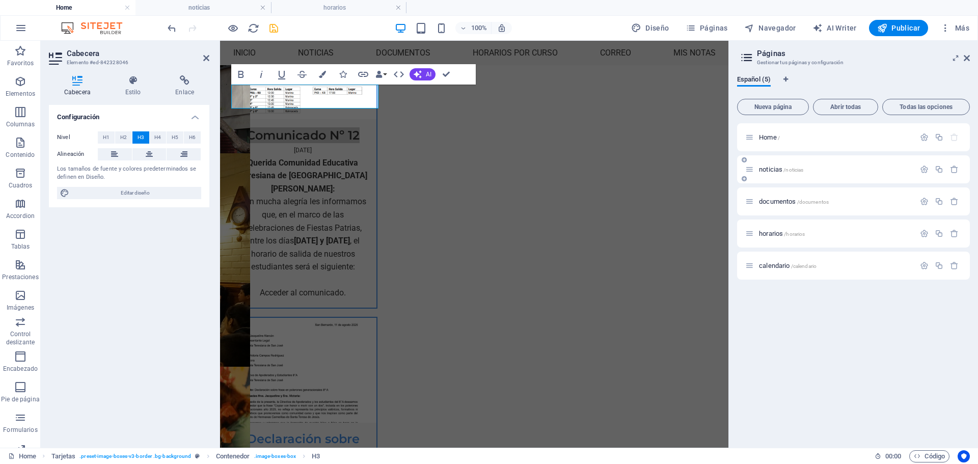
click at [785, 169] on span "/noticias" at bounding box center [794, 170] width 20 height 6
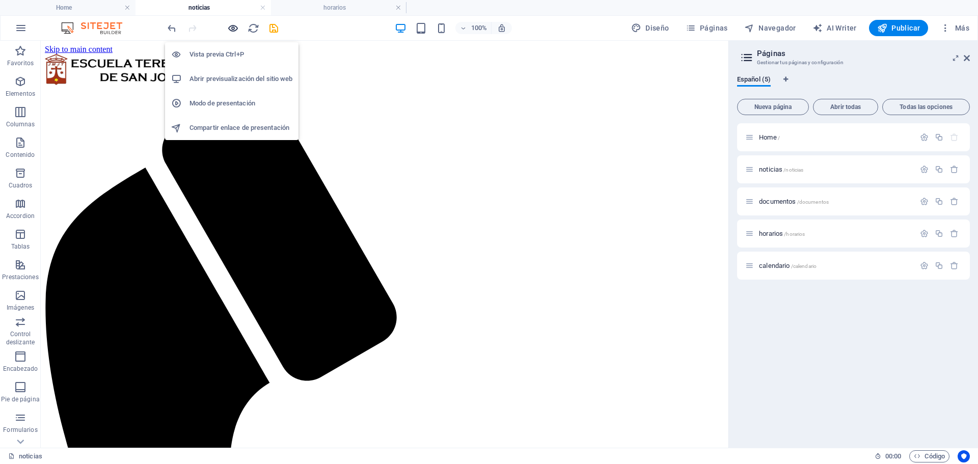
click at [233, 32] on icon "button" at bounding box center [233, 28] width 12 height 12
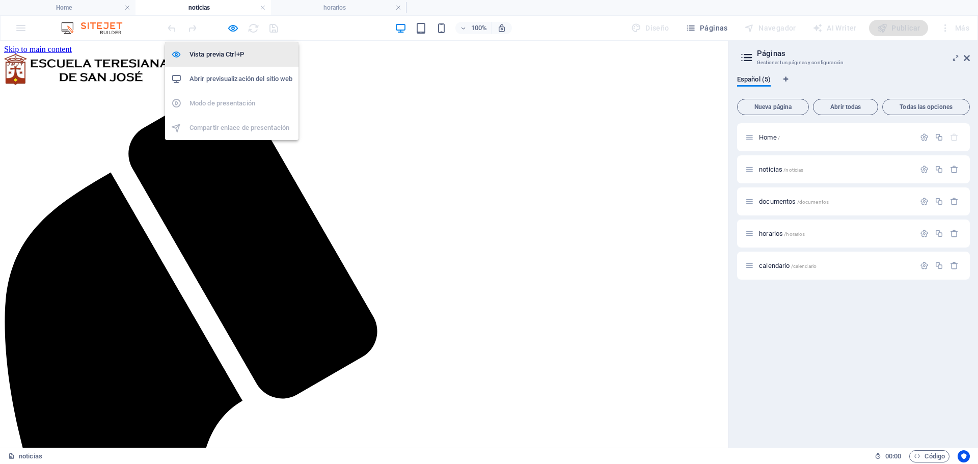
click at [243, 54] on h6 "Vista previa Ctrl+P" at bounding box center [241, 54] width 103 height 12
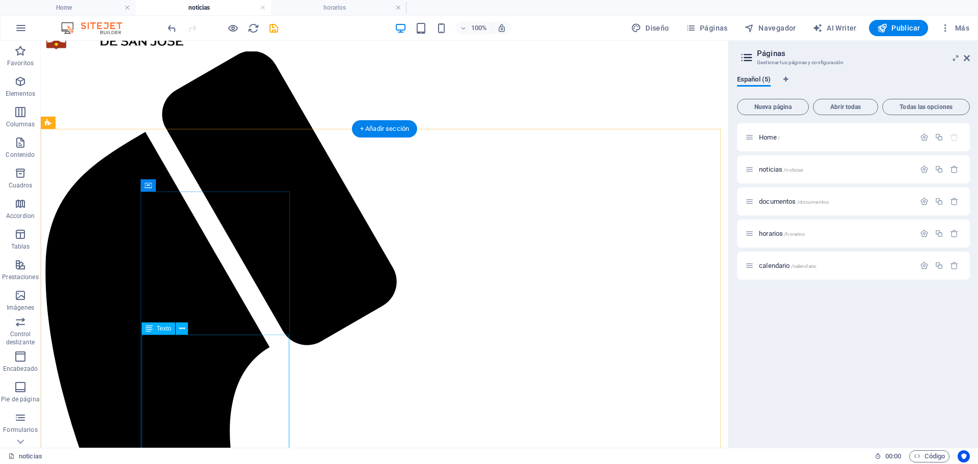
scroll to position [140, 0]
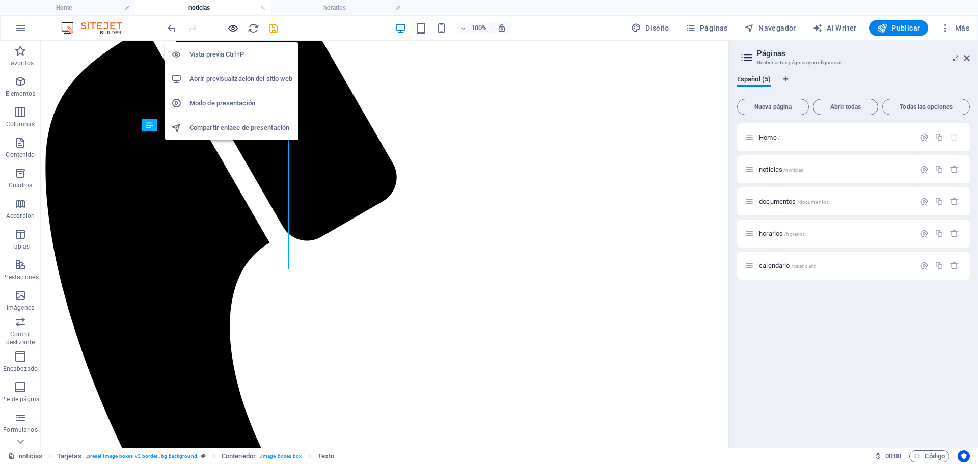
click at [228, 31] on icon "button" at bounding box center [233, 28] width 12 height 12
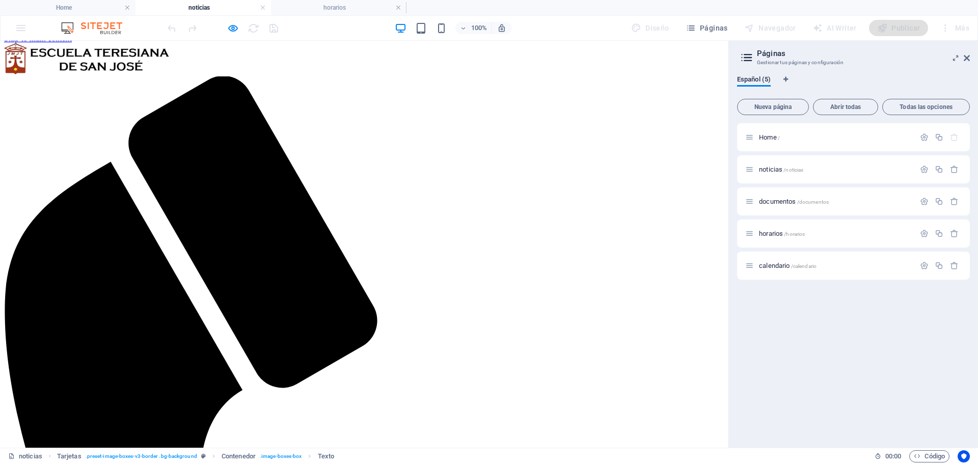
scroll to position [0, 0]
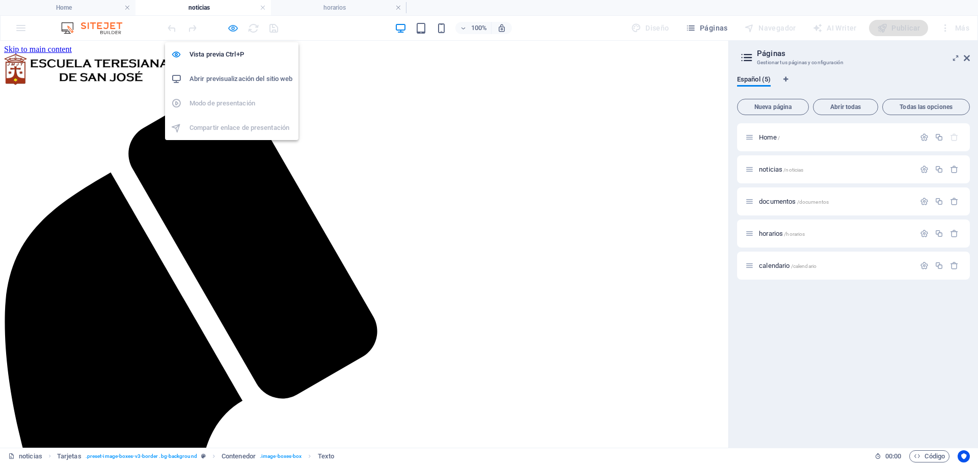
click at [230, 26] on icon "button" at bounding box center [233, 28] width 12 height 12
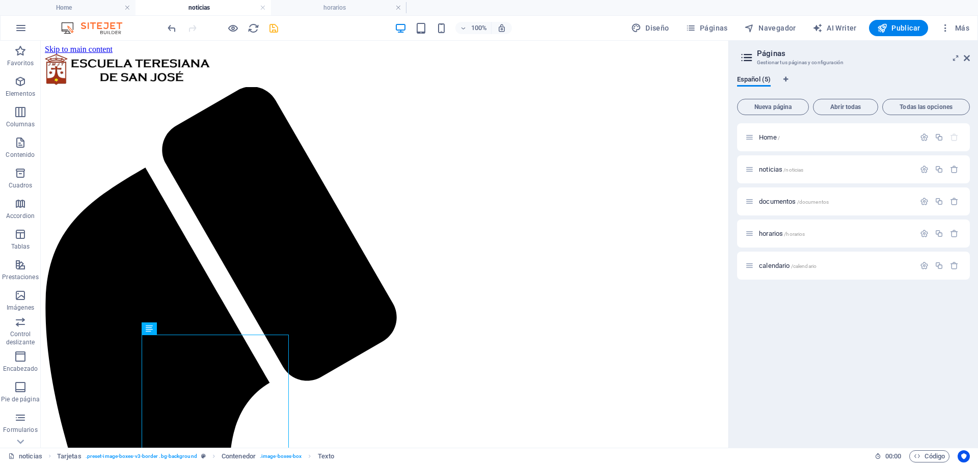
click at [276, 30] on icon "save" at bounding box center [274, 28] width 12 height 12
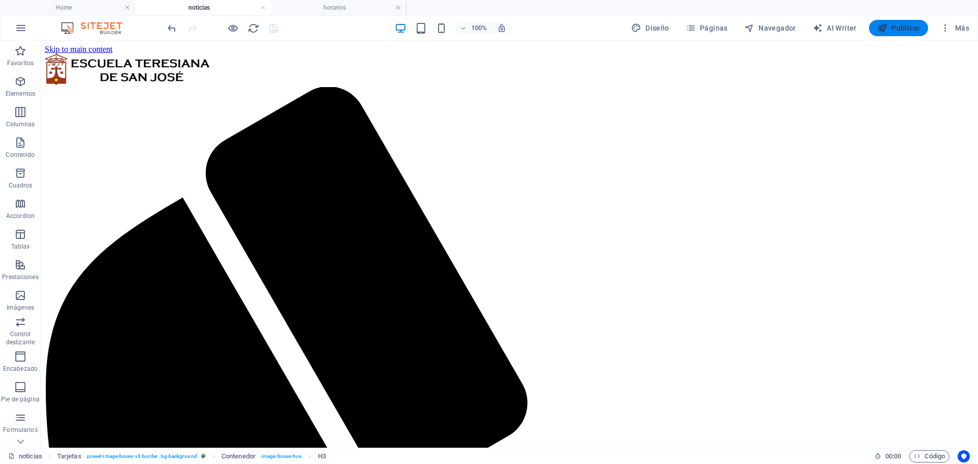
click at [884, 30] on icon "button" at bounding box center [882, 28] width 10 height 10
